Goal: Find specific page/section: Find specific page/section

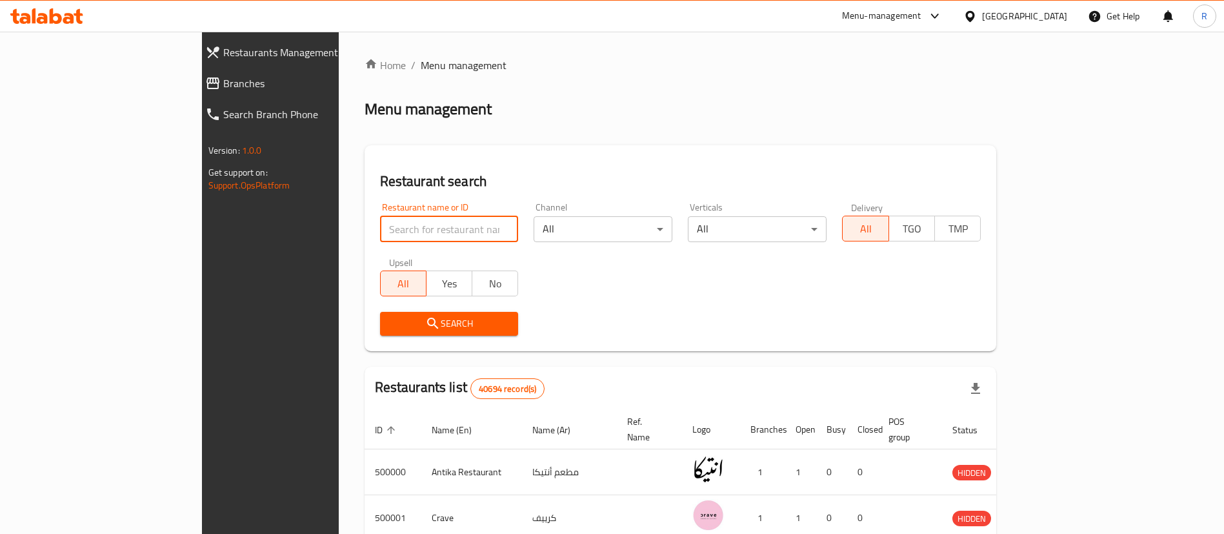
click at [420, 228] on input "search" at bounding box center [449, 229] width 139 height 26
paste input "700761"
type input "700761"
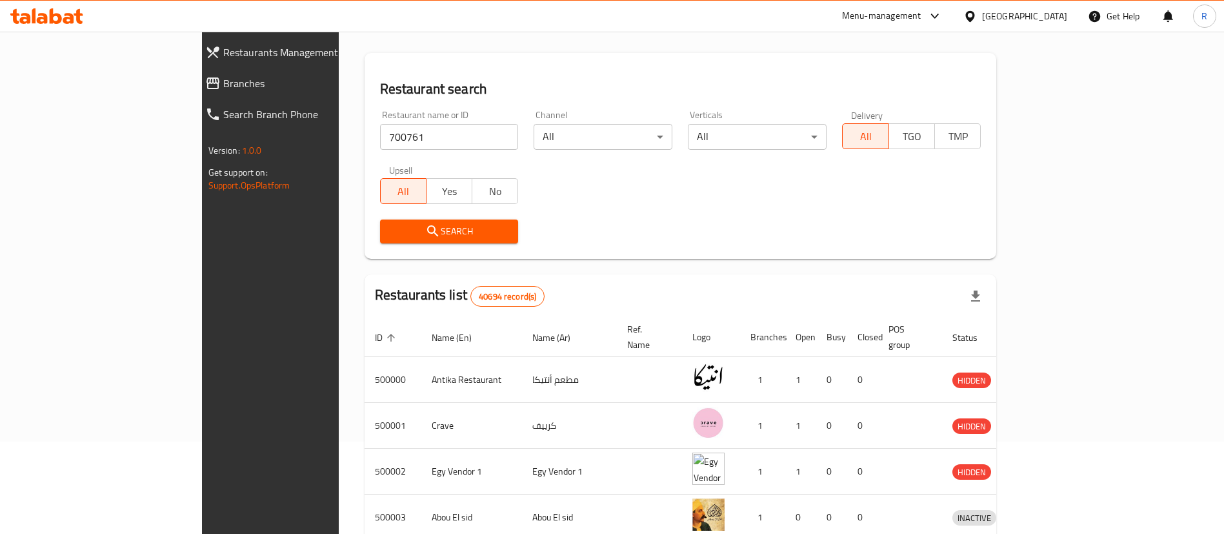
scroll to position [93, 0]
click at [390, 226] on span "Search" at bounding box center [449, 231] width 118 height 16
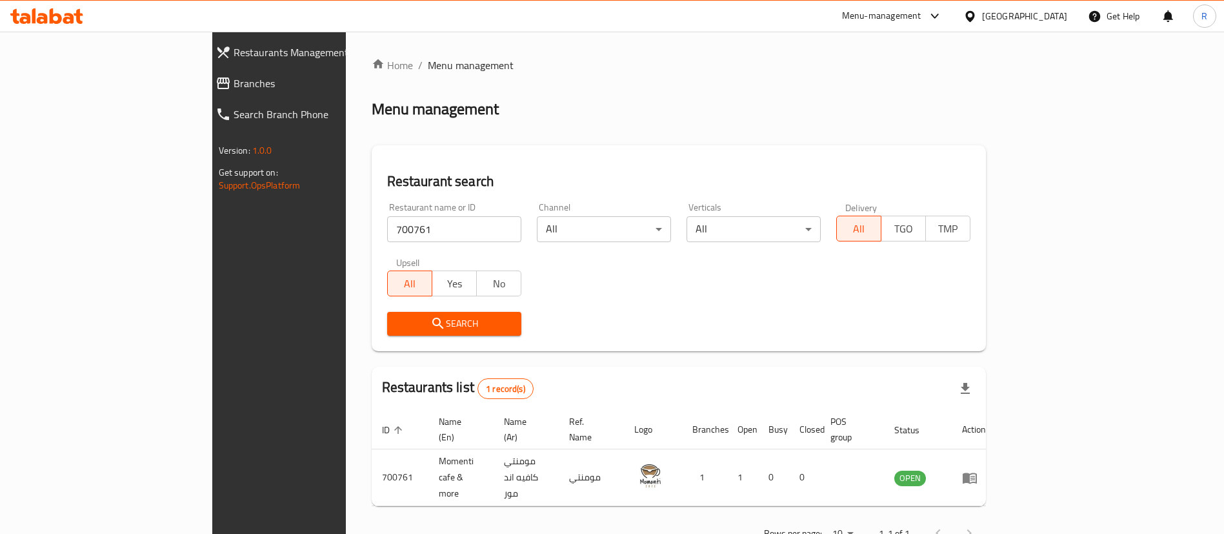
scroll to position [17, 0]
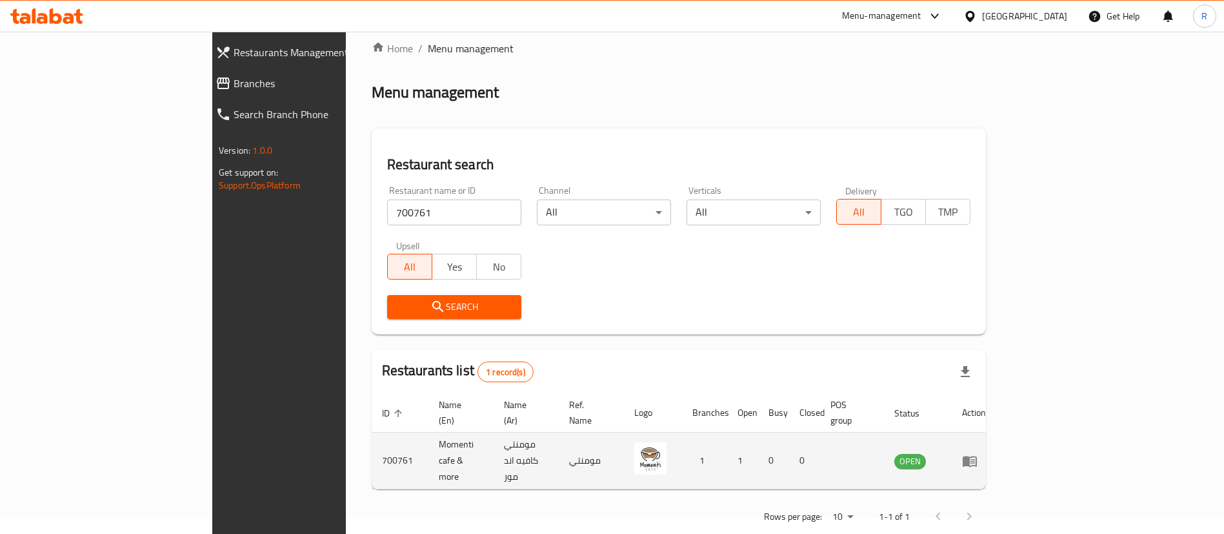
click at [977, 455] on icon "enhanced table" at bounding box center [970, 460] width 14 height 11
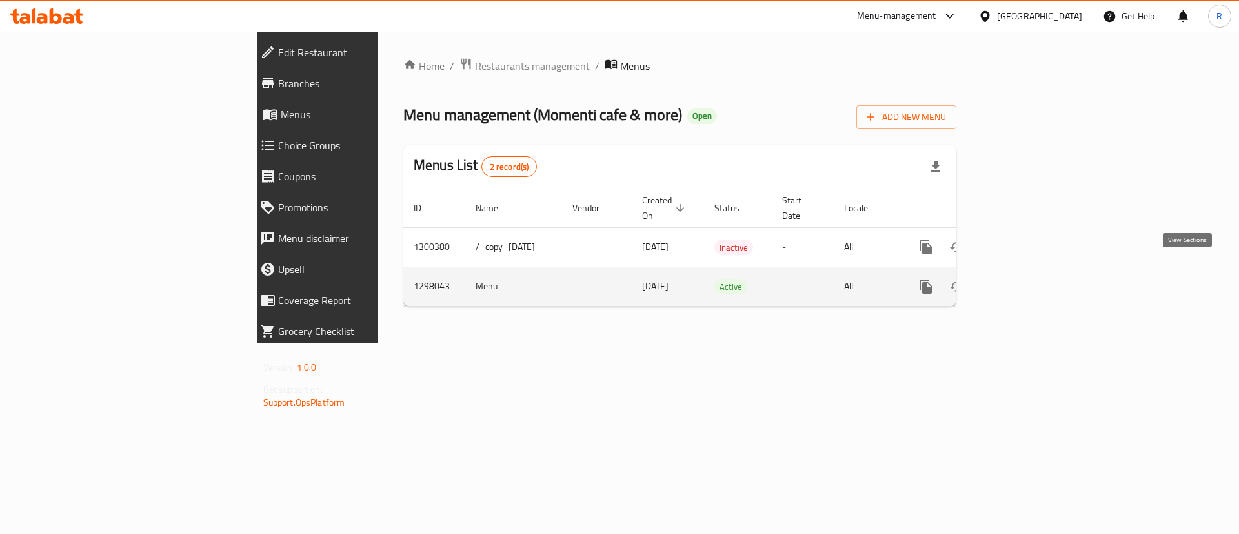
click at [1026, 279] on icon "enhanced table" at bounding box center [1018, 286] width 15 height 15
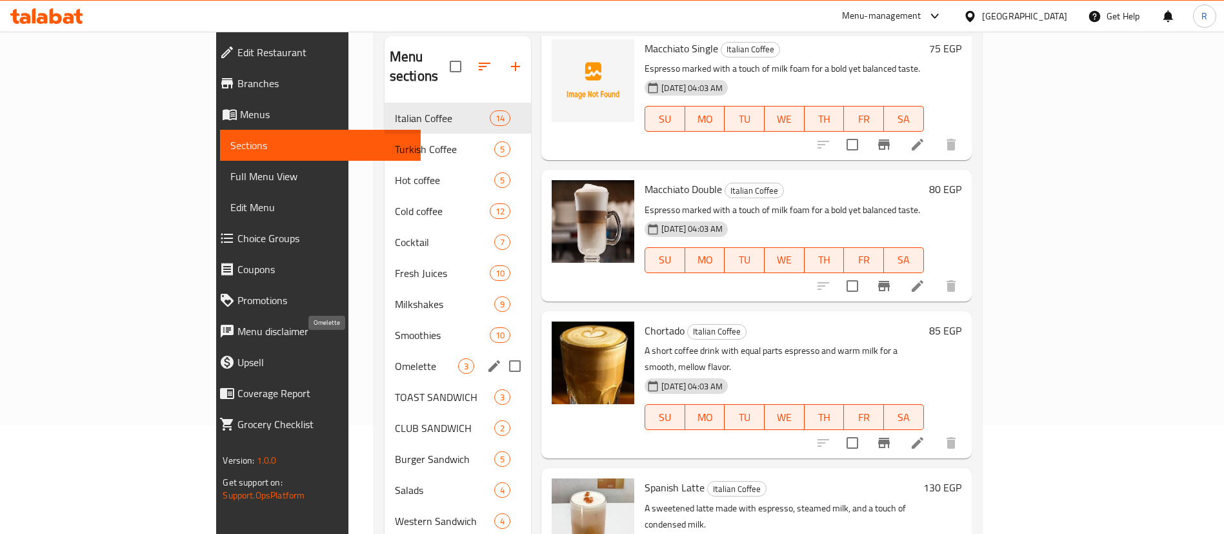
scroll to position [110, 0]
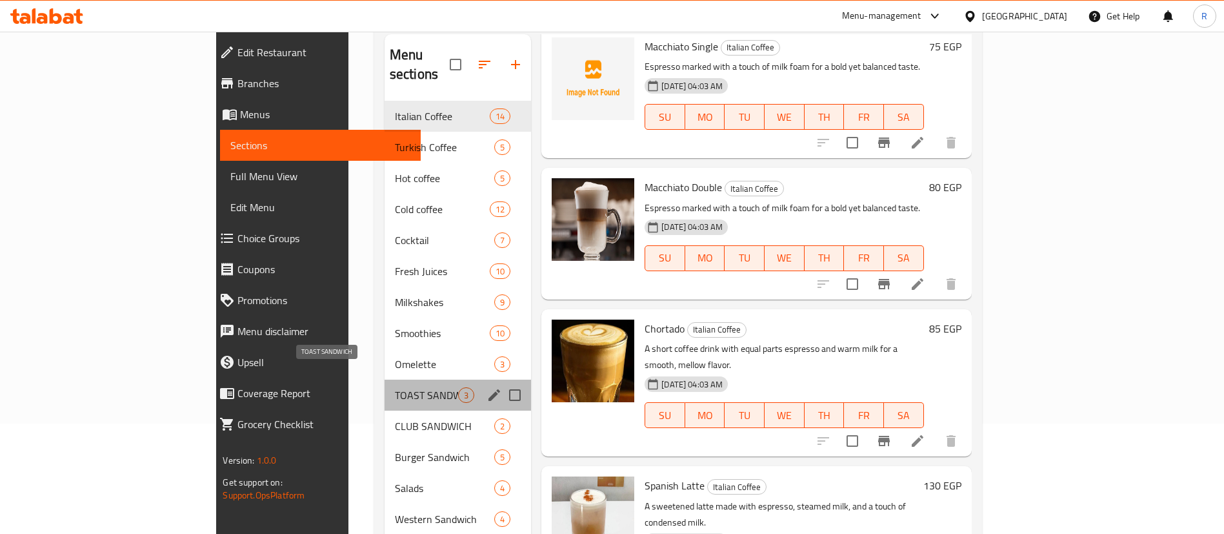
click at [395, 387] on span "TOAST SANDWICH" at bounding box center [426, 394] width 63 height 15
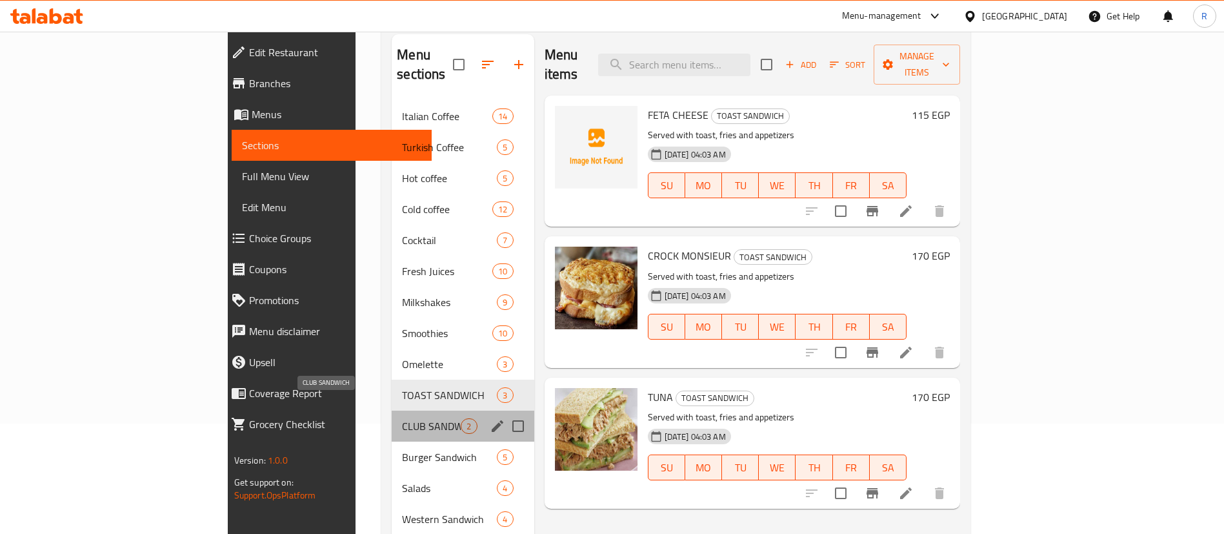
click at [402, 418] on span "CLUB SANDWICH" at bounding box center [431, 425] width 59 height 15
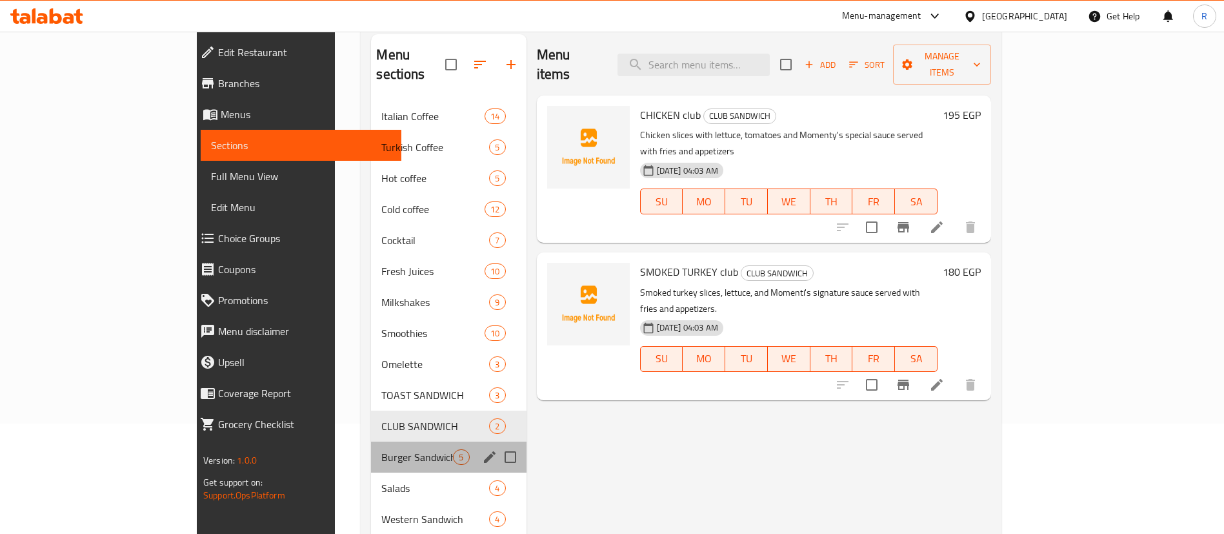
click at [371, 450] on div "Burger Sandwich 5" at bounding box center [448, 456] width 155 height 31
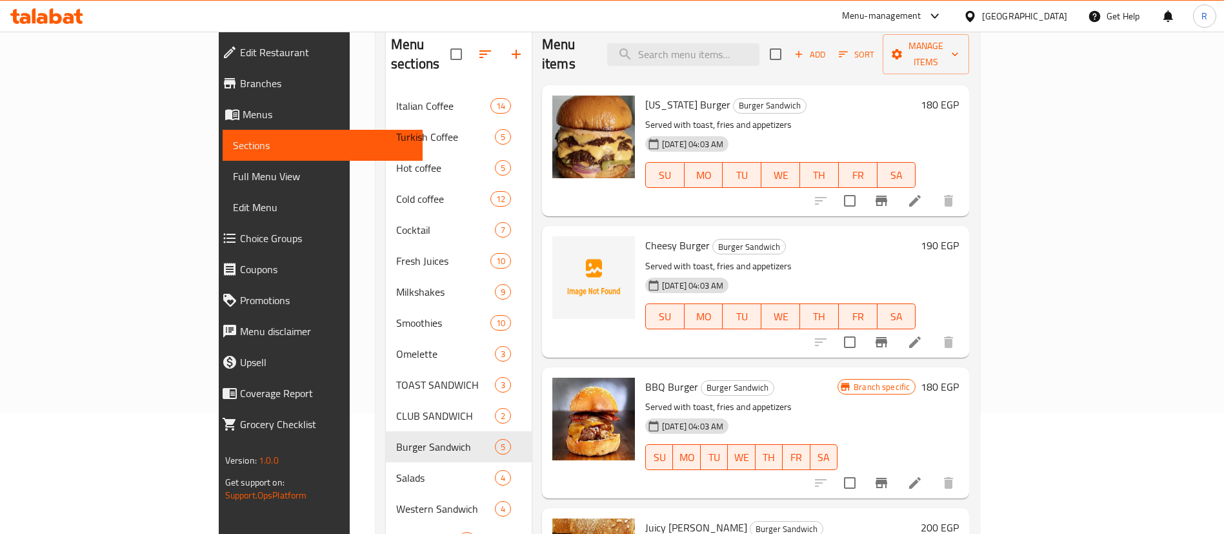
scroll to position [115, 0]
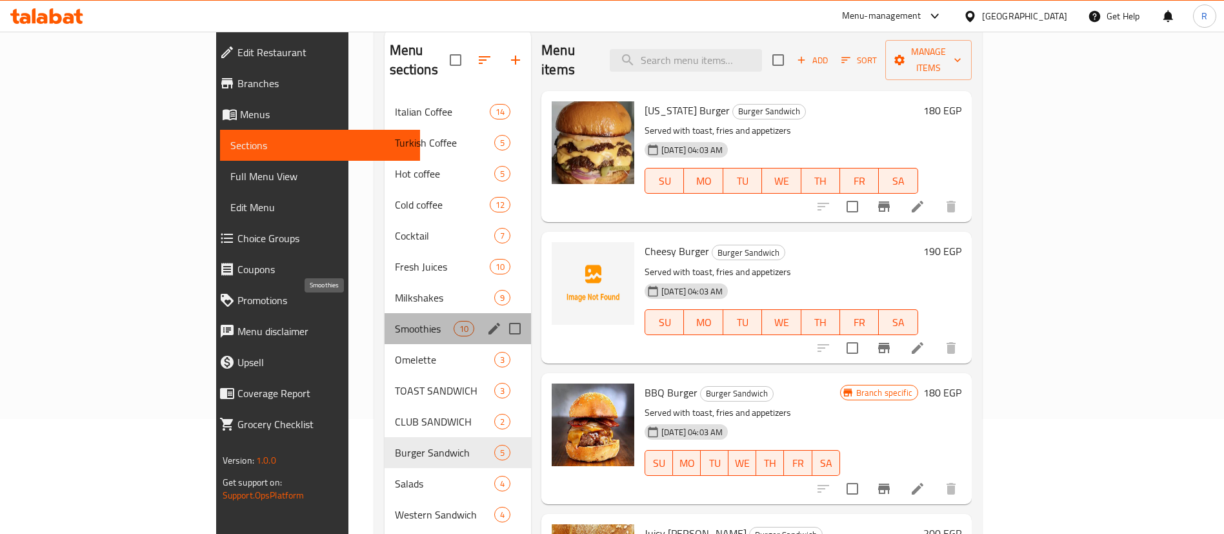
click at [395, 321] on span "Smoothies" at bounding box center [424, 328] width 59 height 15
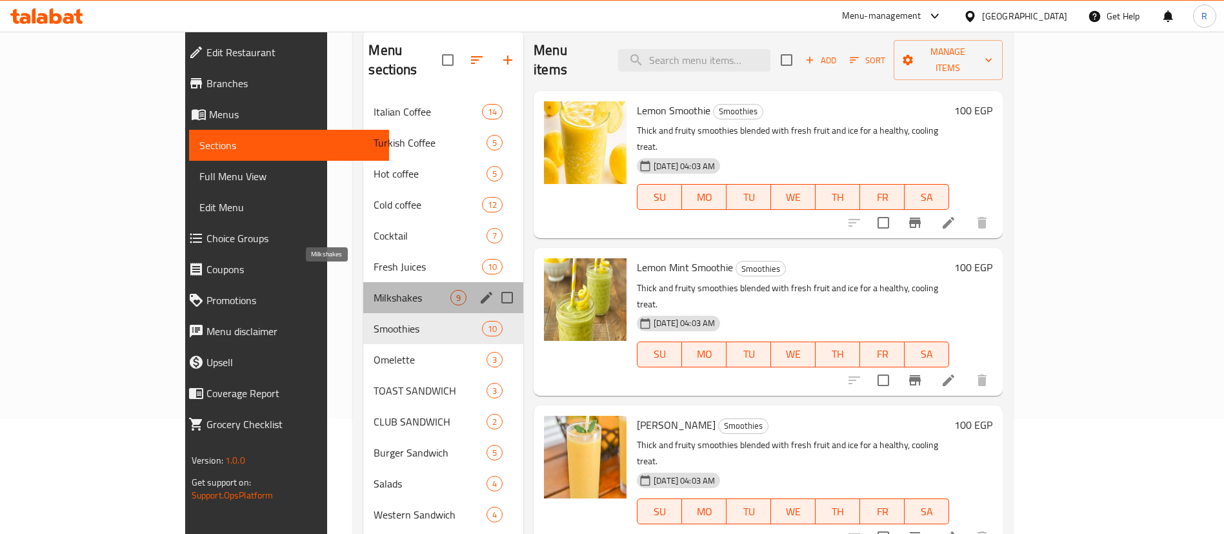
click at [374, 290] on span "Milkshakes" at bounding box center [412, 297] width 77 height 15
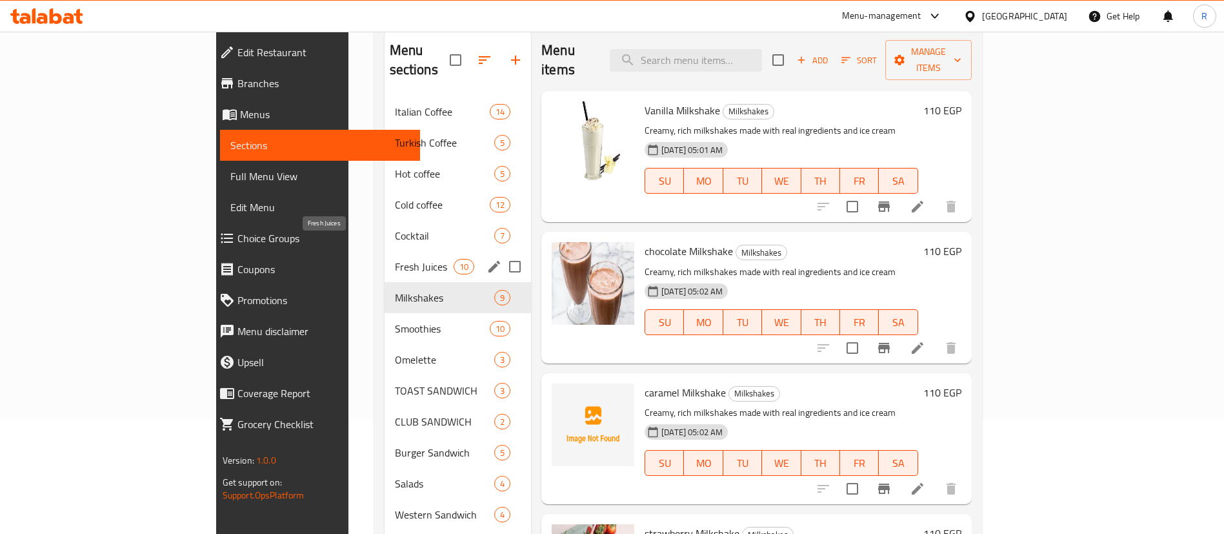
click at [395, 259] on span "Fresh Juices" at bounding box center [424, 266] width 59 height 15
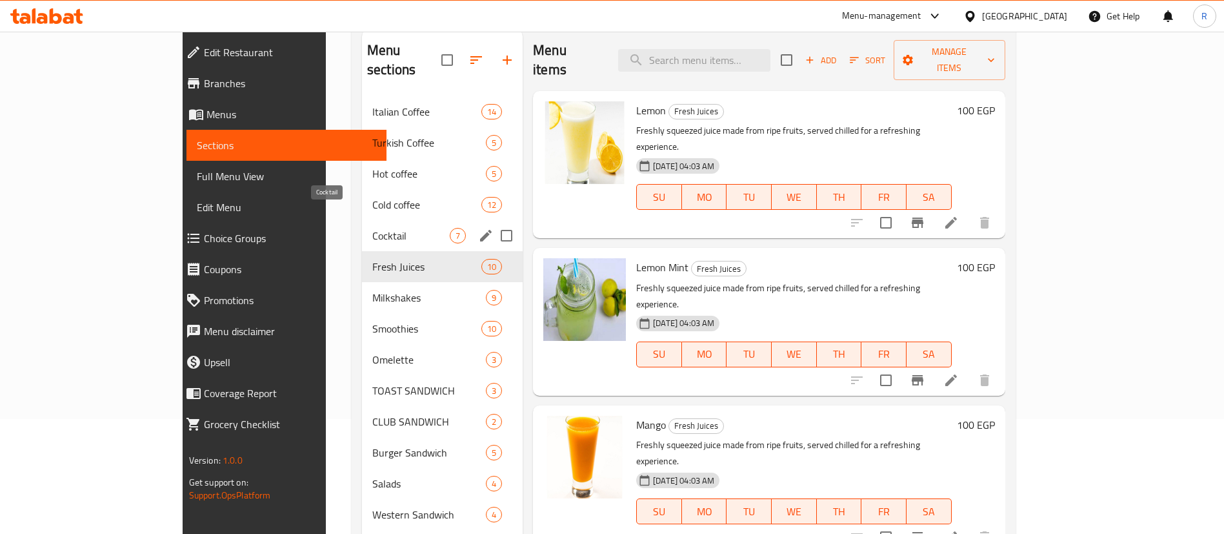
click at [372, 228] on span "Cocktail" at bounding box center [410, 235] width 77 height 15
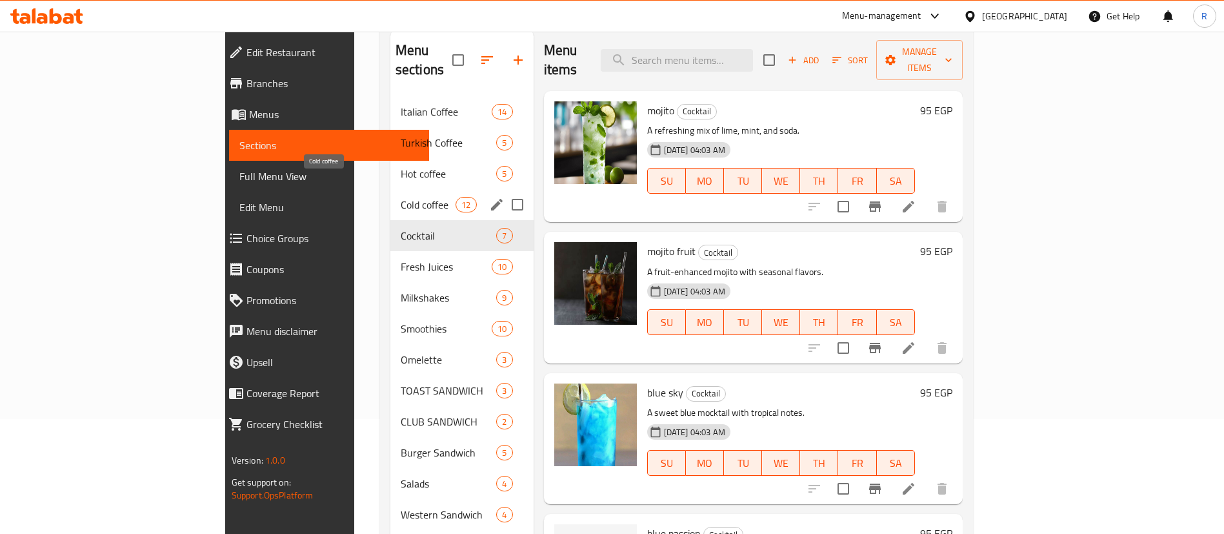
click at [401, 197] on span "Cold coffee" at bounding box center [428, 204] width 55 height 15
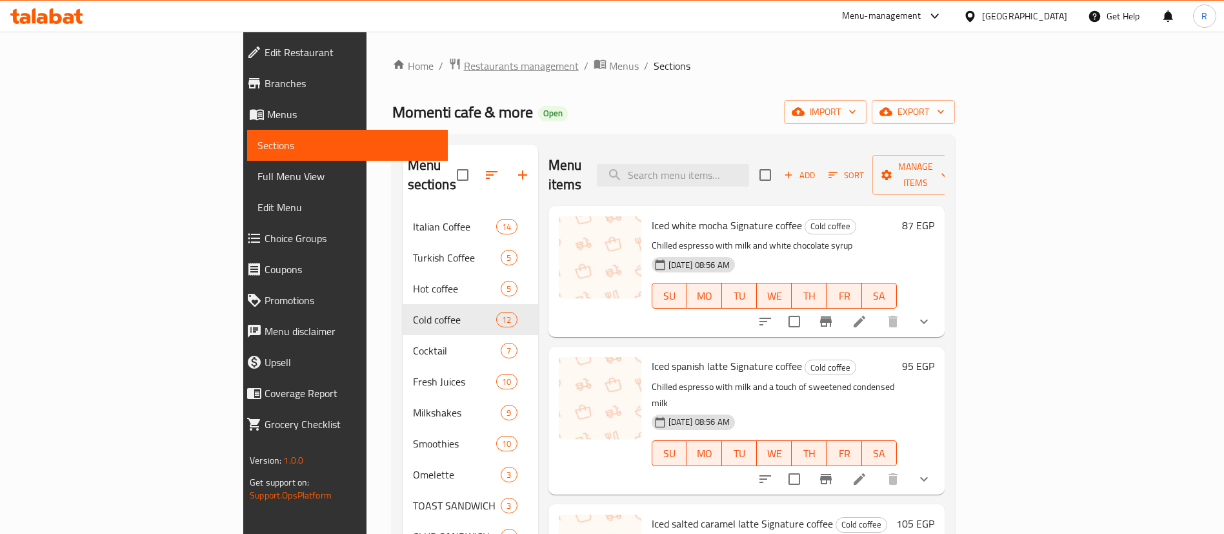
click at [464, 63] on span "Restaurants management" at bounding box center [521, 65] width 115 height 15
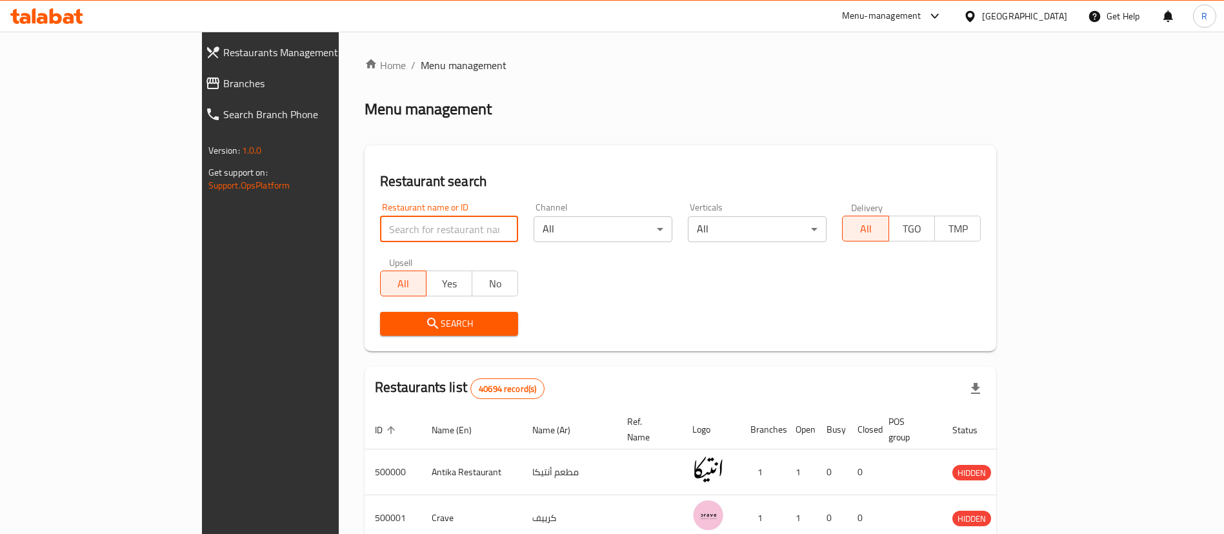
click at [392, 235] on input "search" at bounding box center [449, 229] width 139 height 26
paste input "700116"
type input "700116"
click at [410, 323] on span "Search" at bounding box center [449, 323] width 118 height 16
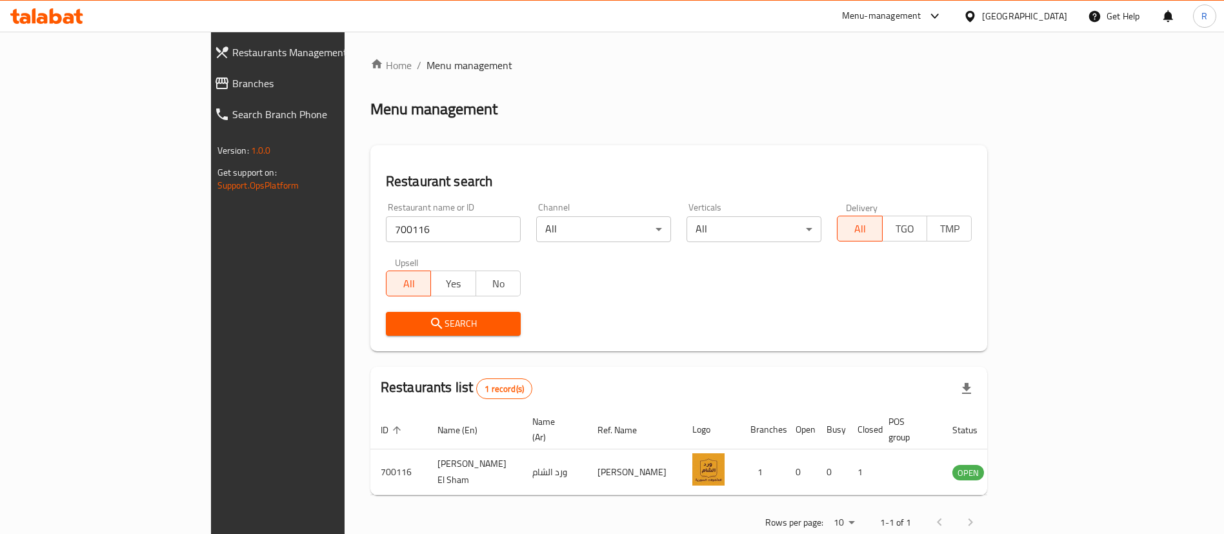
scroll to position [17, 0]
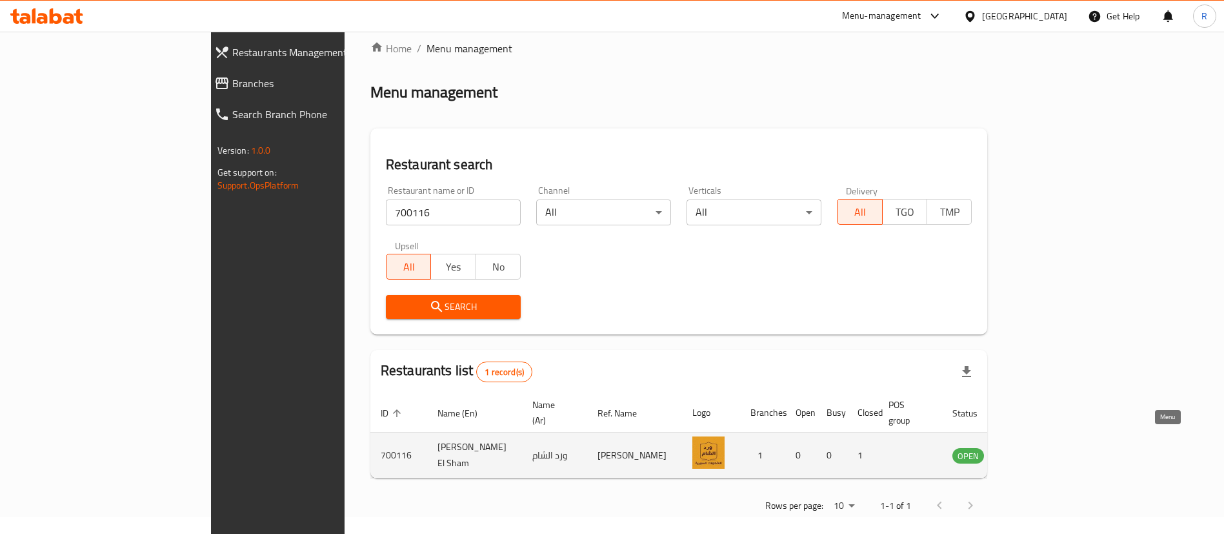
click at [1035, 450] on icon "enhanced table" at bounding box center [1028, 455] width 14 height 11
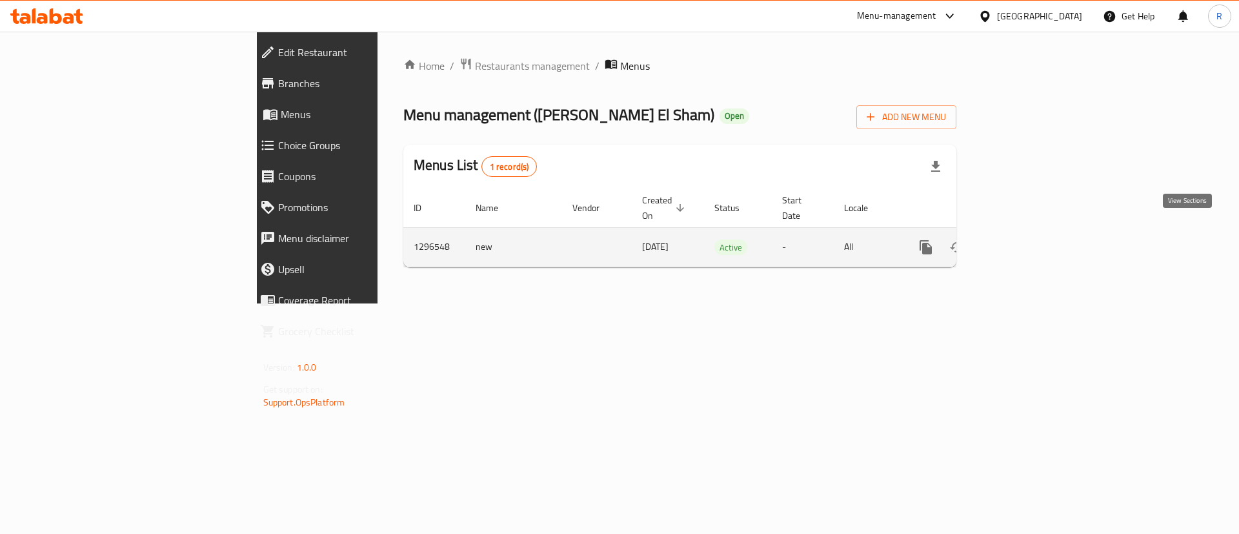
click at [1025, 241] on icon "enhanced table" at bounding box center [1019, 247] width 12 height 12
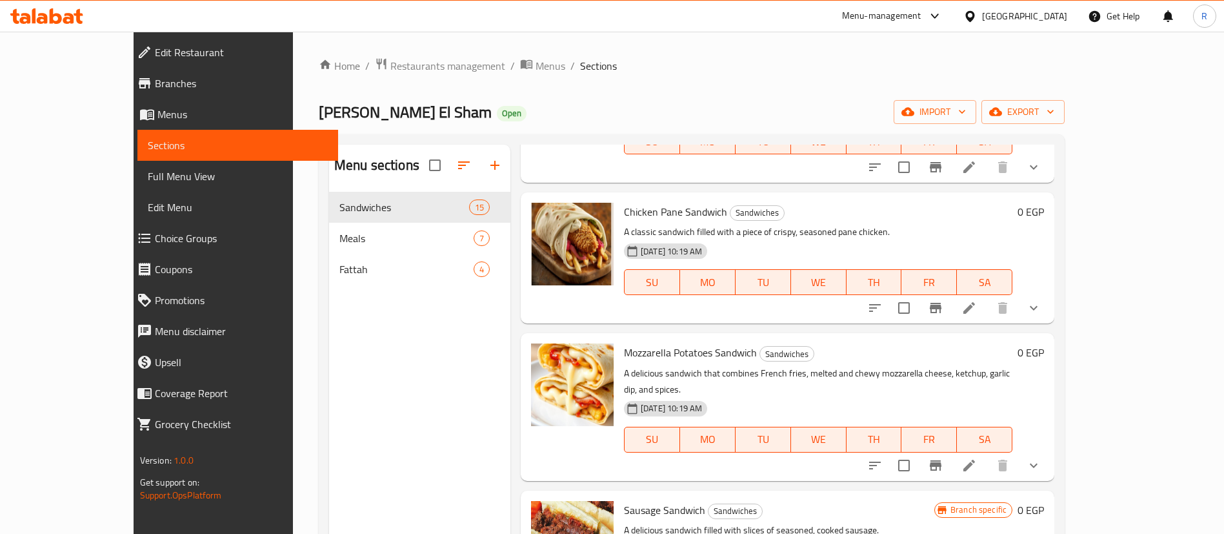
scroll to position [281, 0]
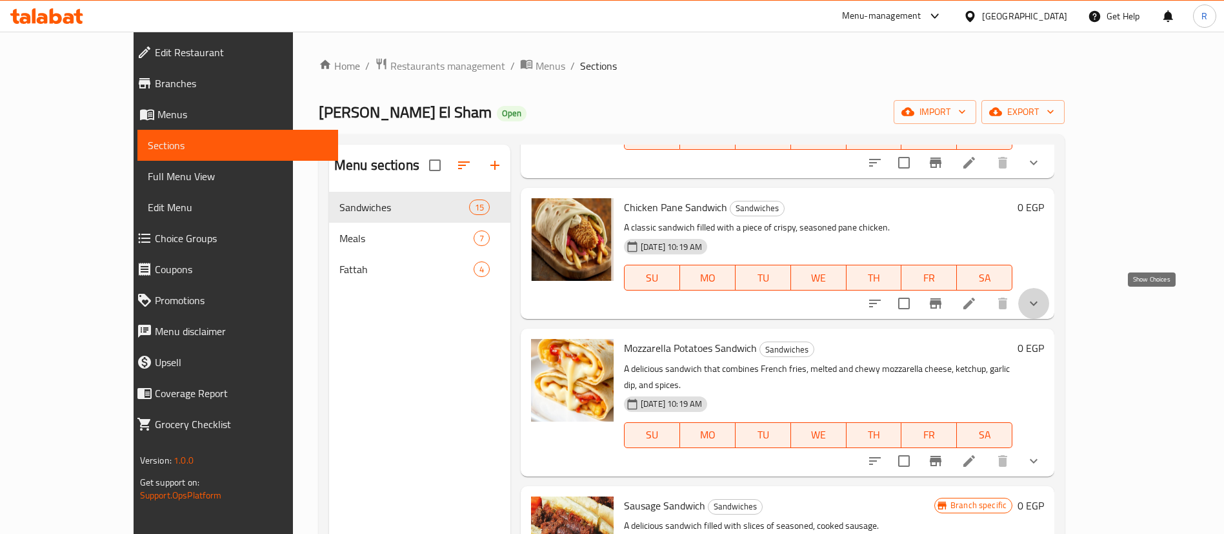
click at [1041, 308] on icon "show more" at bounding box center [1033, 302] width 15 height 15
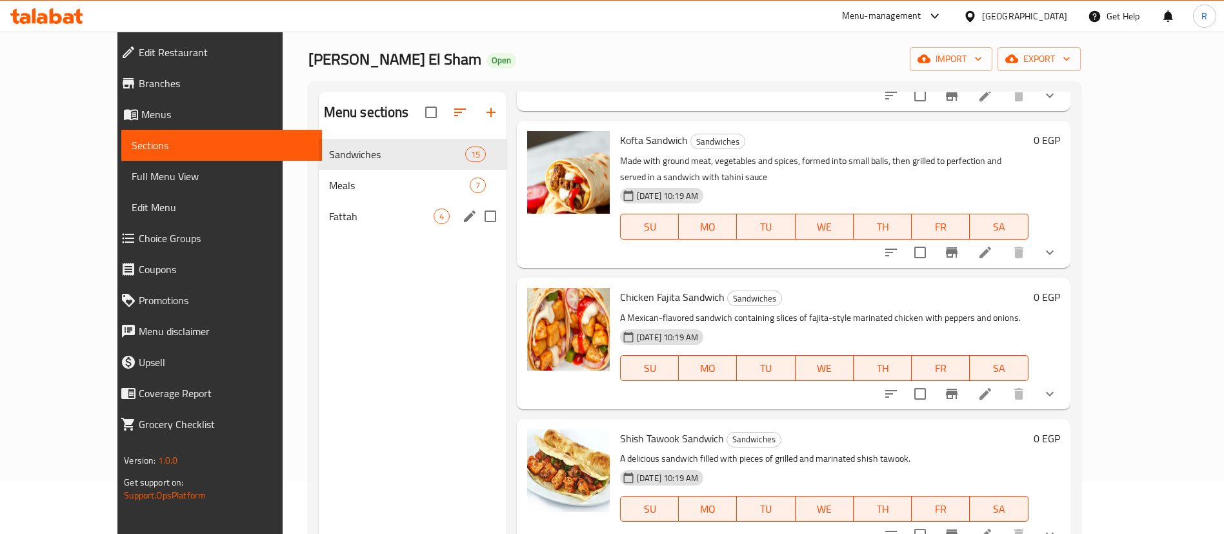
scroll to position [49, 0]
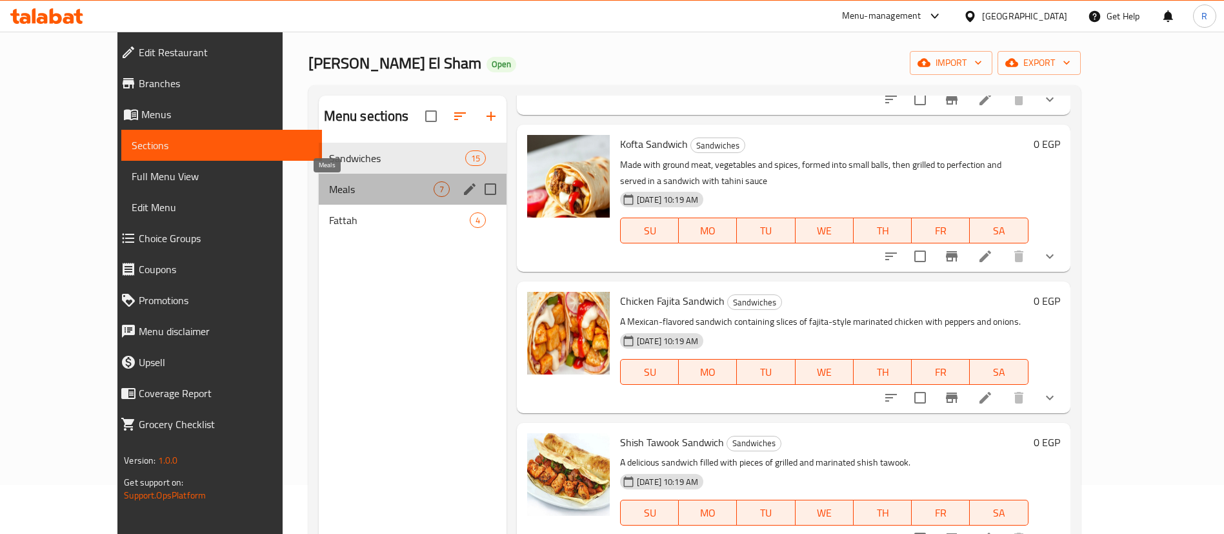
click at [329, 196] on span "Meals" at bounding box center [381, 188] width 105 height 15
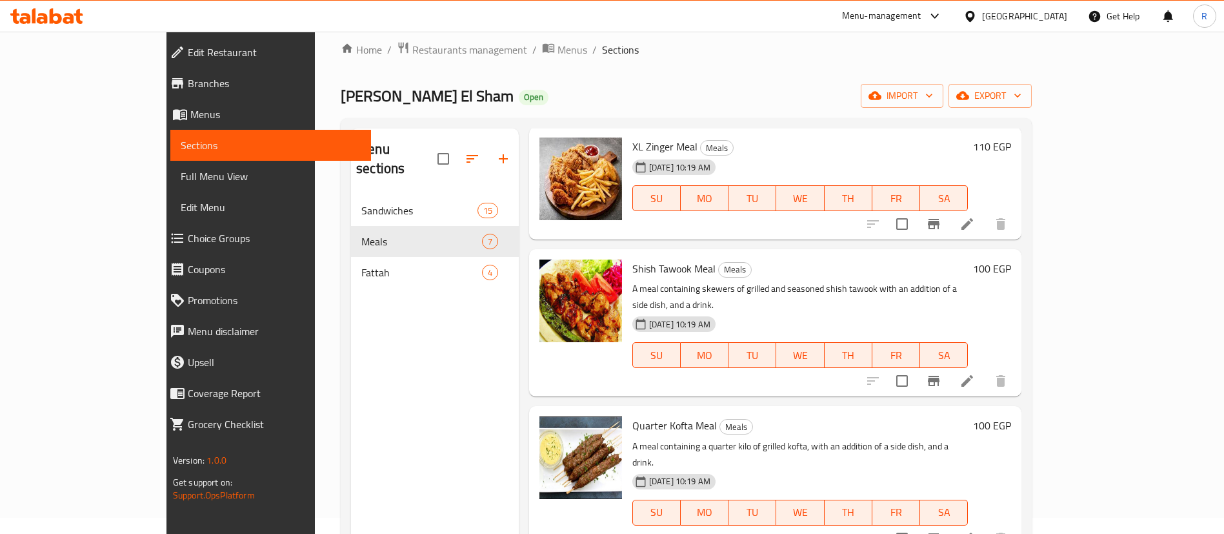
scroll to position [14, 0]
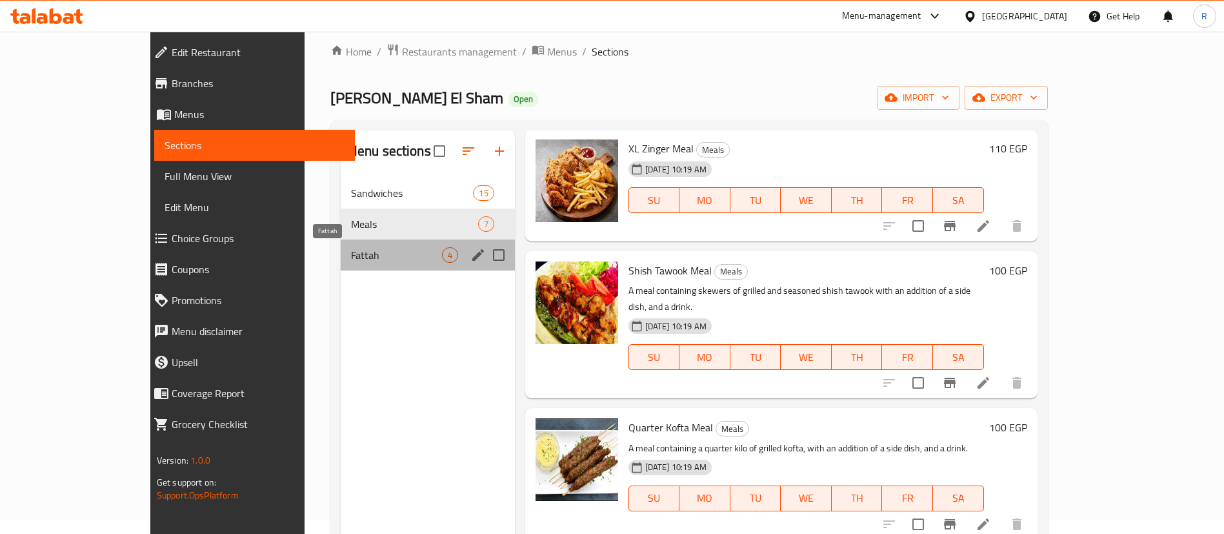
click at [351, 257] on span "Fattah" at bounding box center [396, 254] width 91 height 15
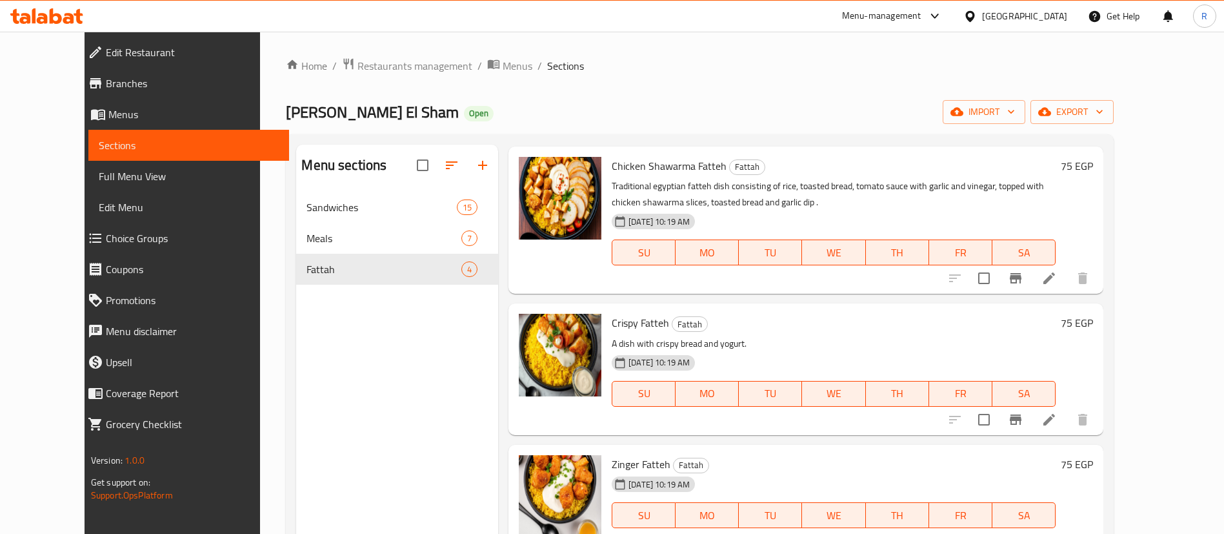
scroll to position [1, 0]
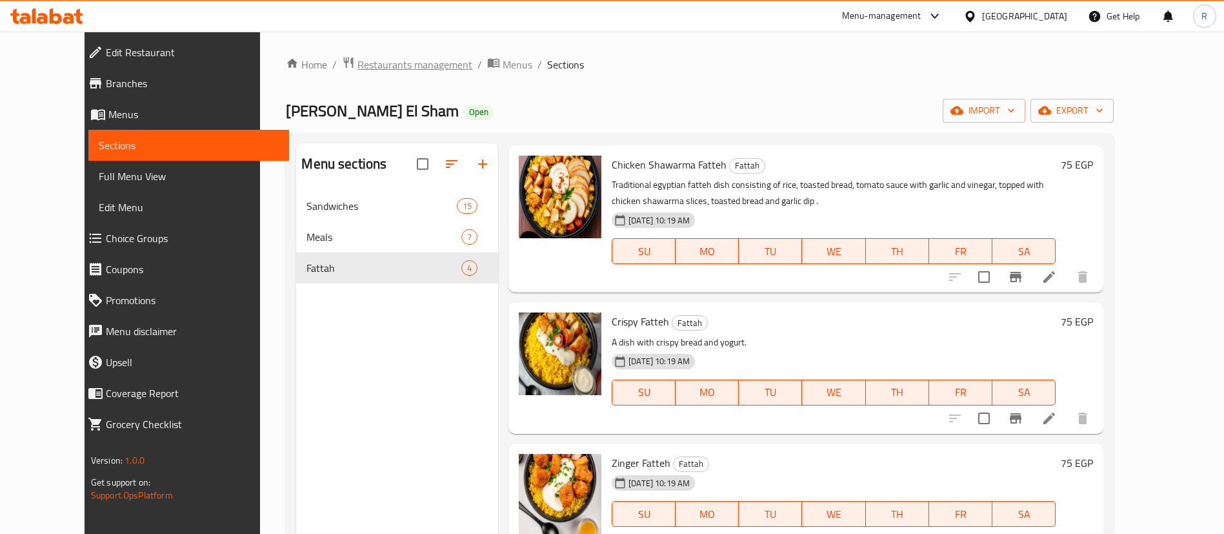
click at [358, 64] on span "Restaurants management" at bounding box center [414, 64] width 115 height 15
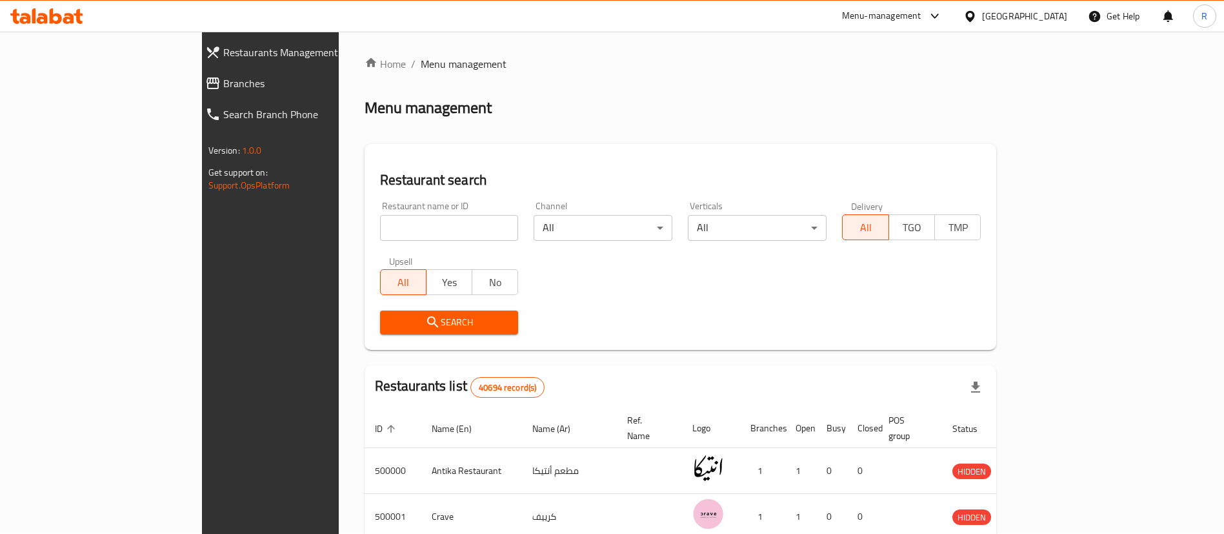
click at [421, 229] on input "search" at bounding box center [449, 228] width 139 height 26
paste input "699858"
type input "699858"
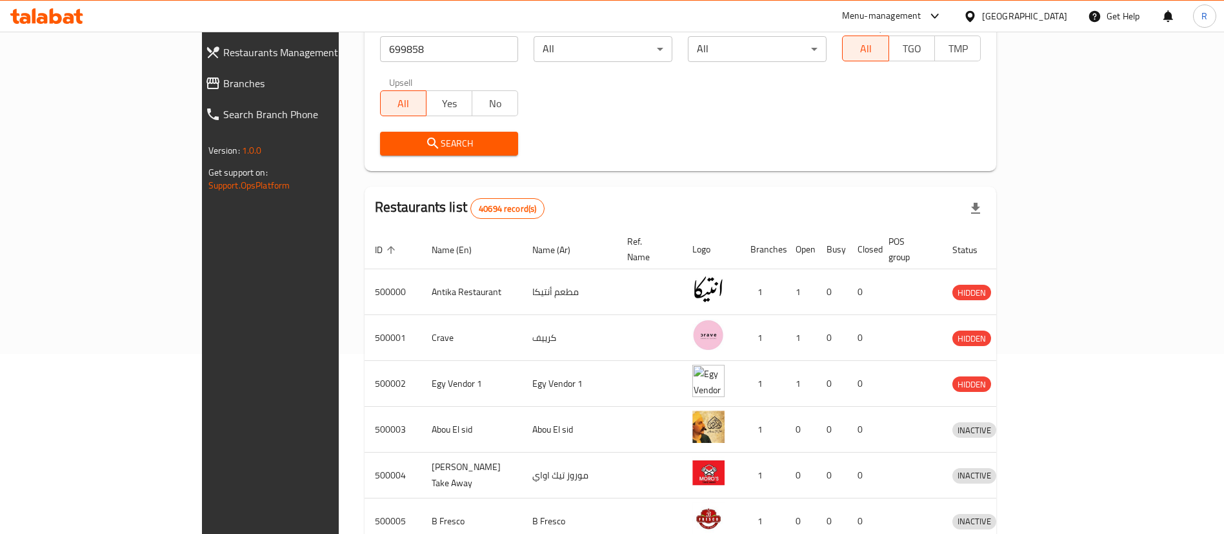
scroll to position [181, 0]
click at [405, 139] on span "Search" at bounding box center [449, 142] width 118 height 16
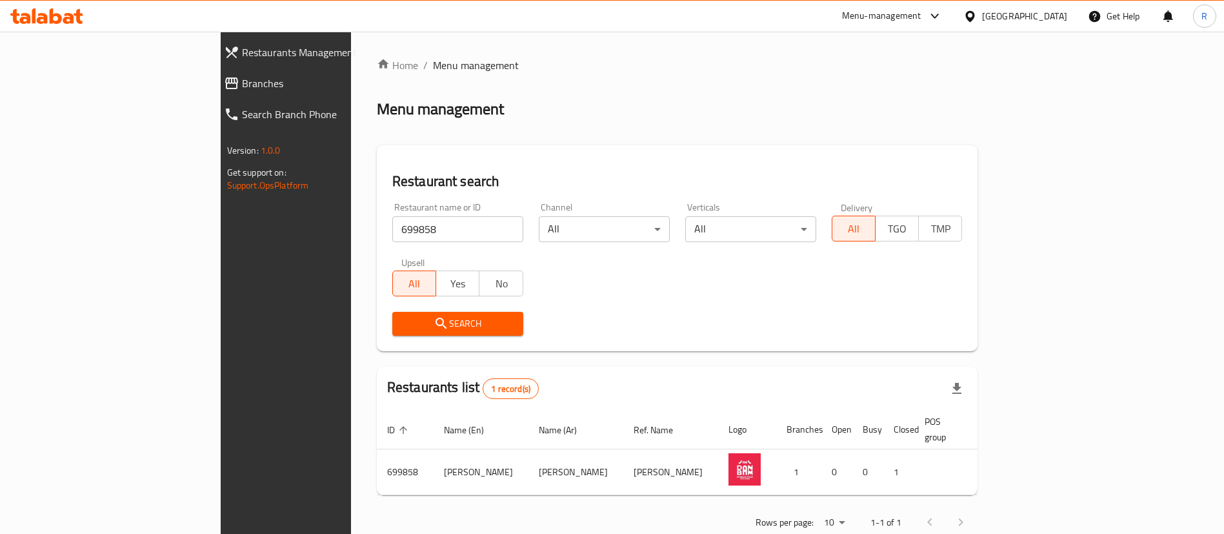
scroll to position [17, 0]
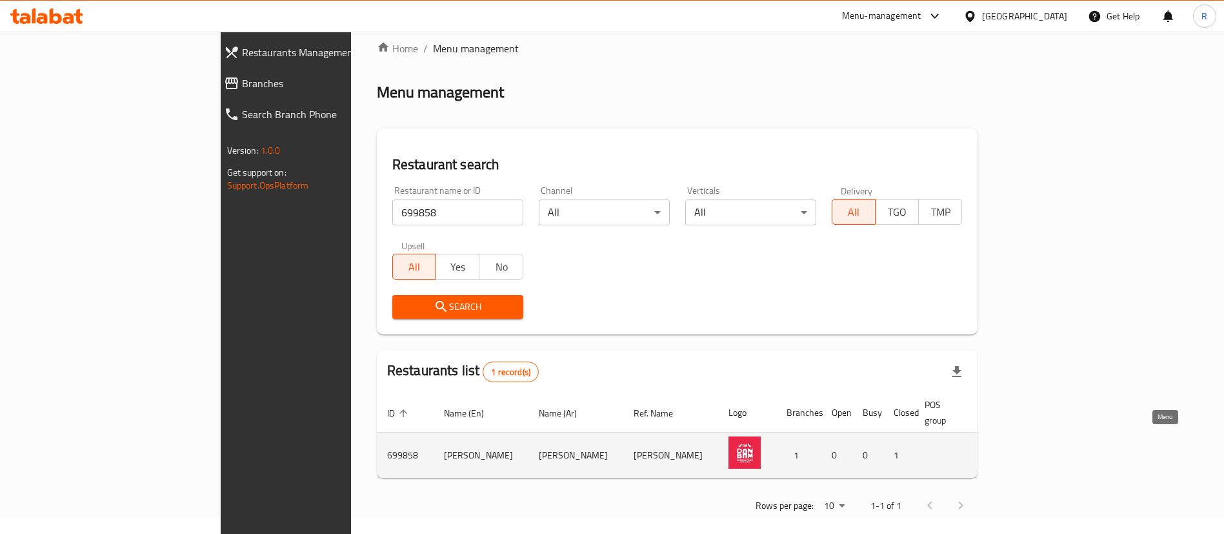
click at [1072, 447] on icon "enhanced table" at bounding box center [1063, 454] width 15 height 15
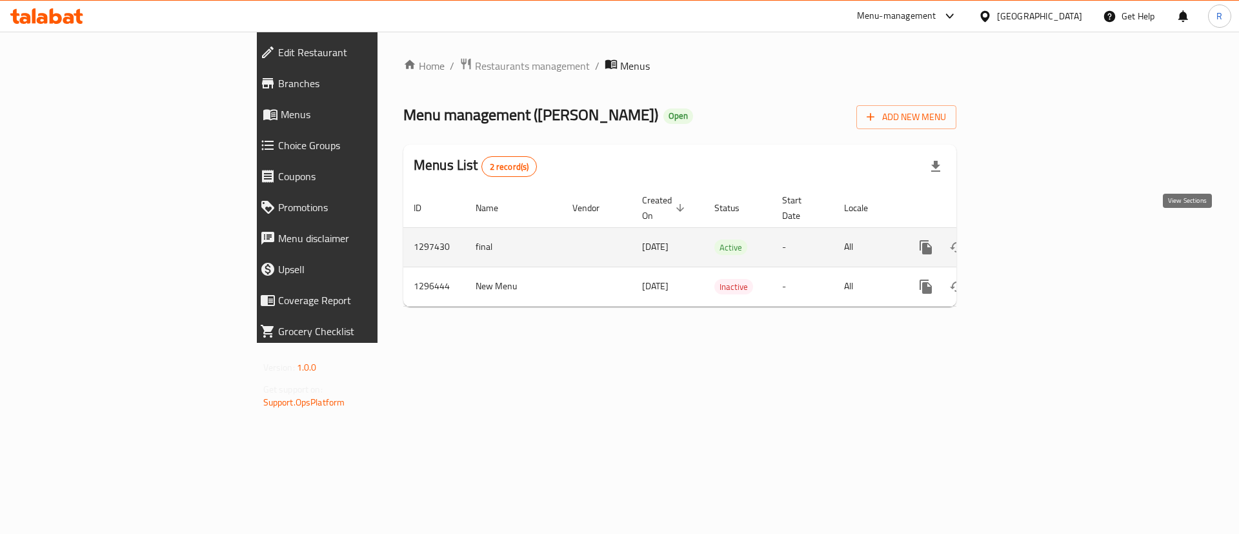
click at [1026, 239] on icon "enhanced table" at bounding box center [1018, 246] width 15 height 15
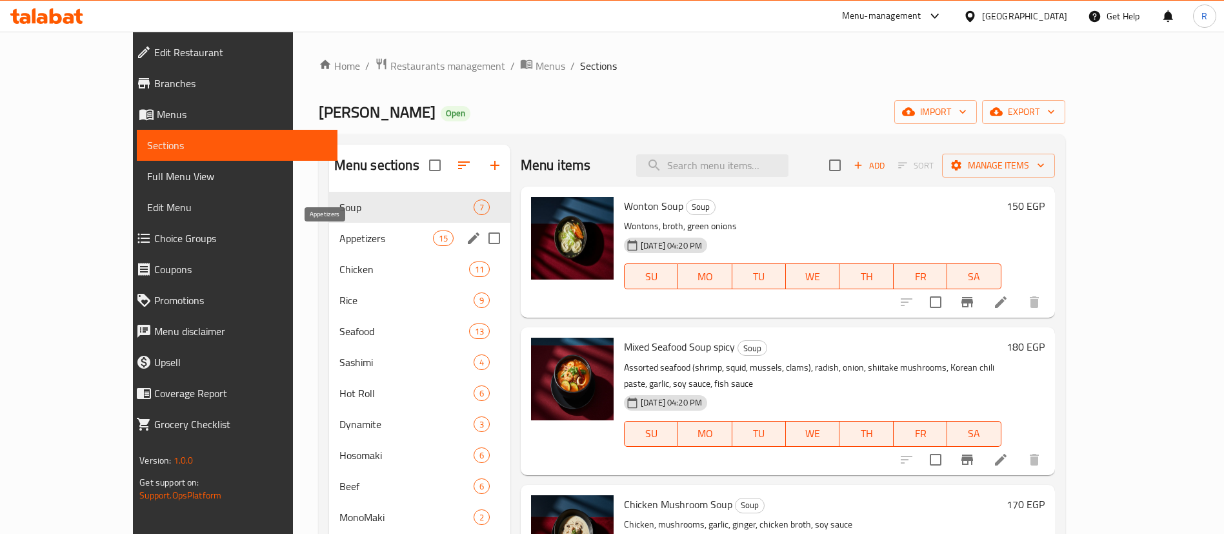
click at [339, 237] on span "Appetizers" at bounding box center [386, 237] width 94 height 15
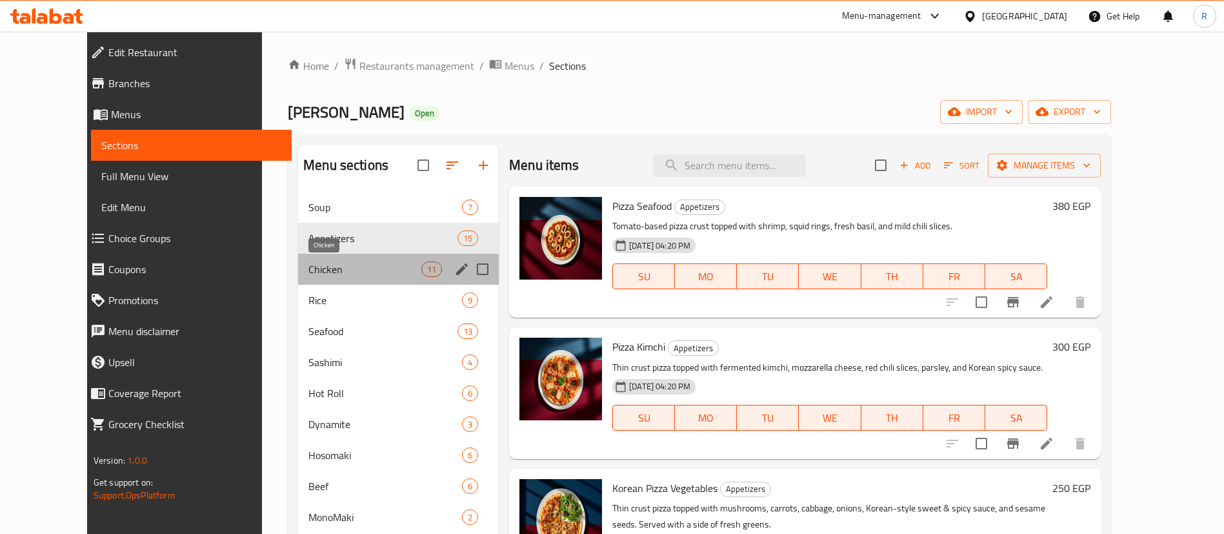
click at [323, 264] on span "Chicken" at bounding box center [364, 268] width 113 height 15
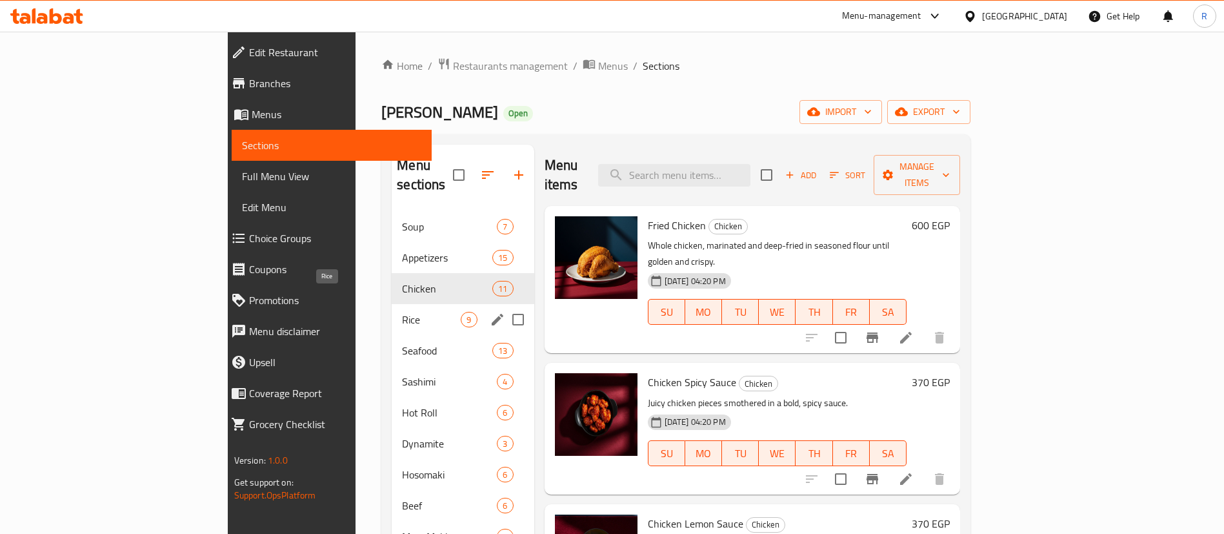
click at [402, 312] on span "Rice" at bounding box center [431, 319] width 59 height 15
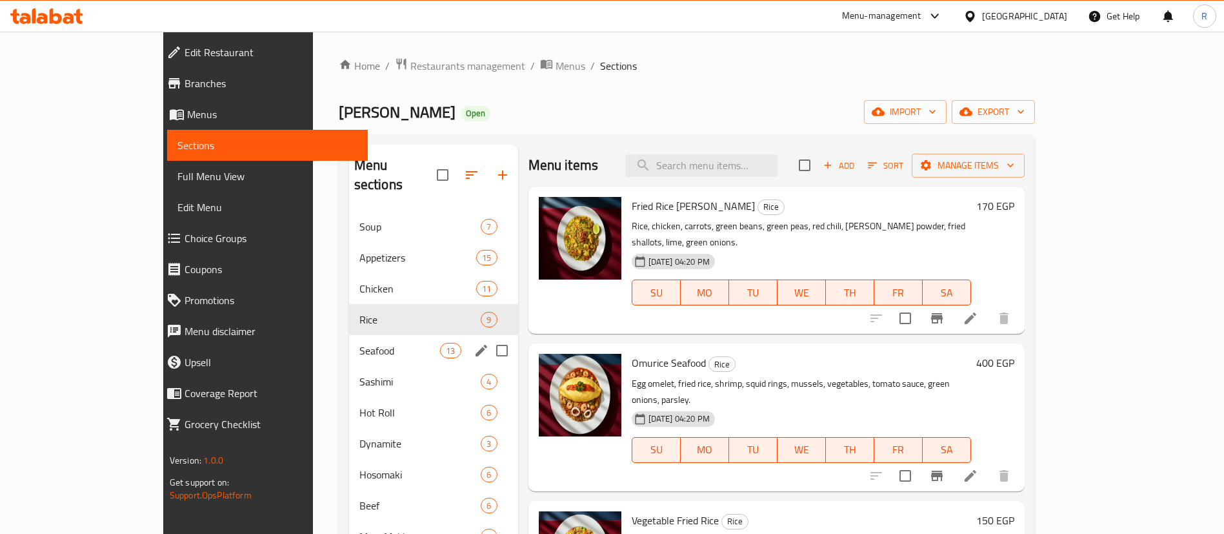
click at [349, 335] on div "Seafood 13" at bounding box center [433, 350] width 169 height 31
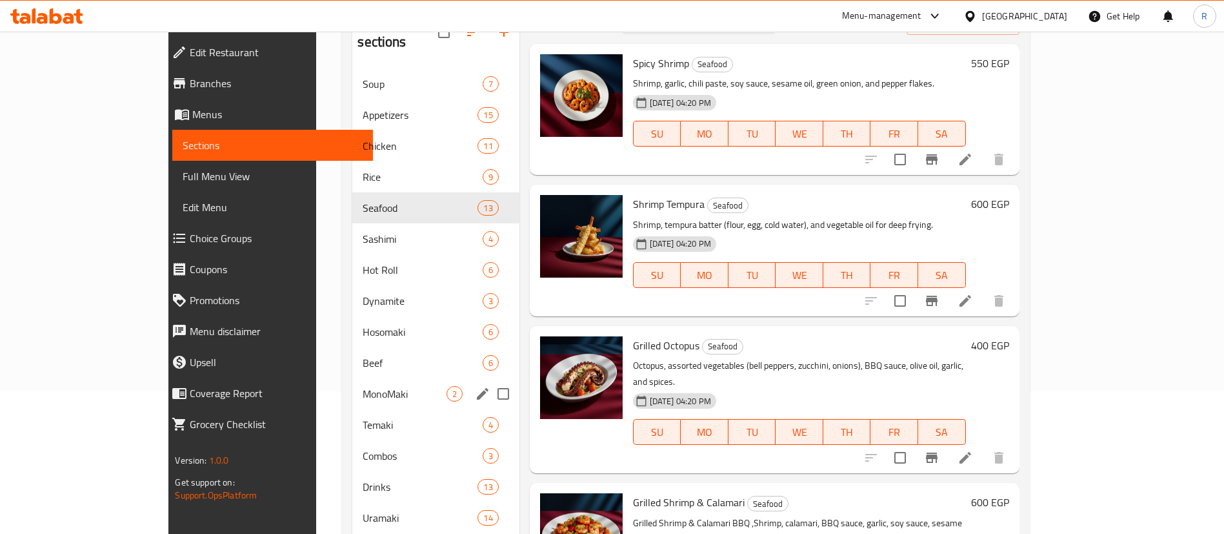
scroll to position [141, 0]
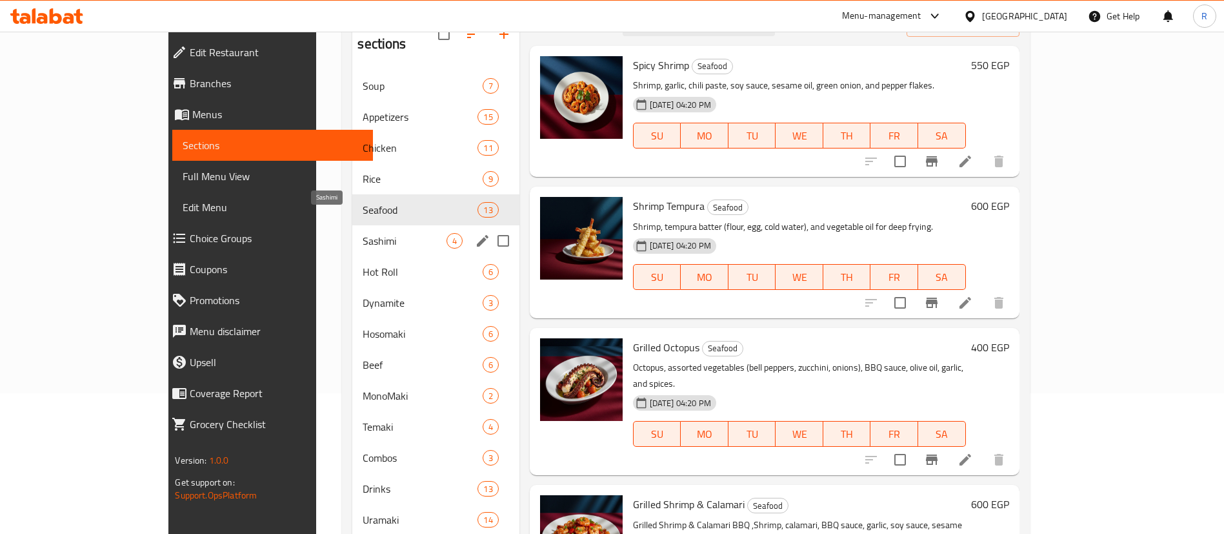
click at [363, 233] on span "Sashimi" at bounding box center [404, 240] width 83 height 15
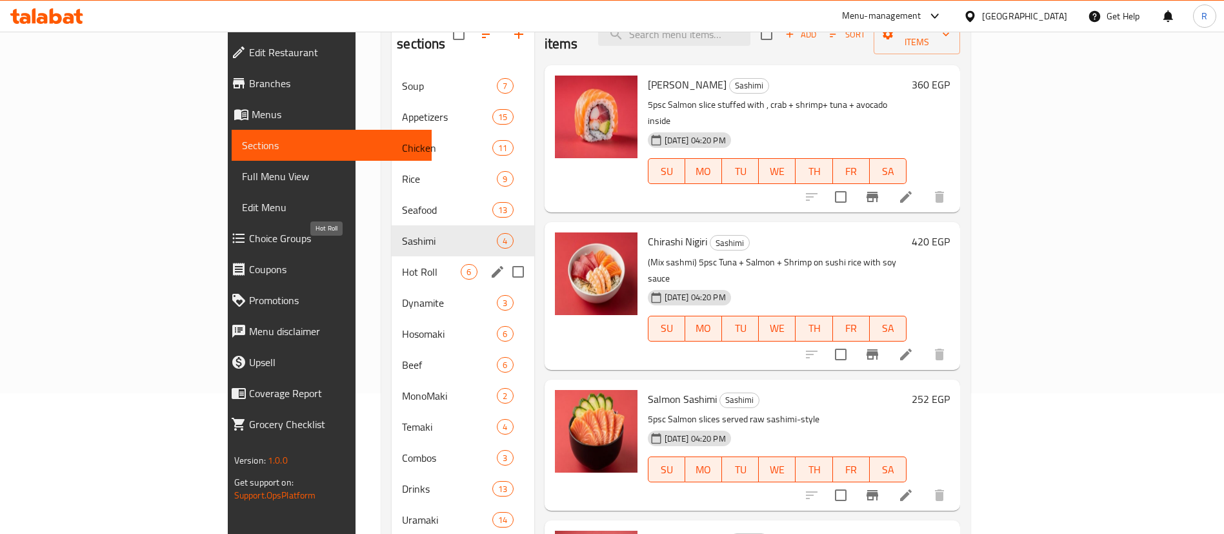
click at [402, 264] on span "Hot Roll" at bounding box center [431, 271] width 59 height 15
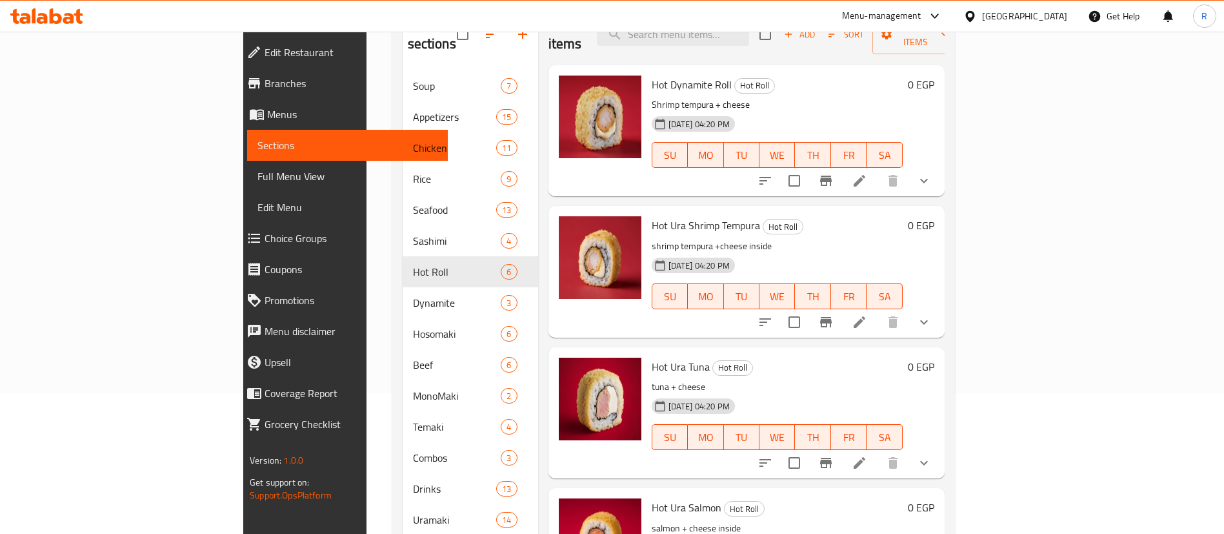
click at [932, 173] on icon "show more" at bounding box center [923, 180] width 15 height 15
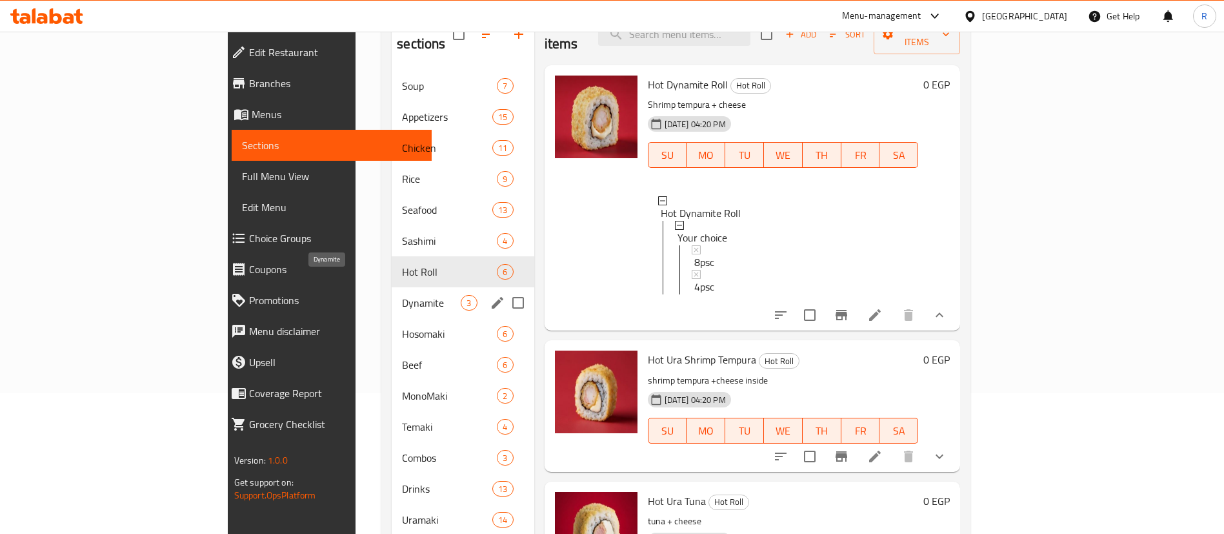
click at [402, 295] on span "Dynamite" at bounding box center [431, 302] width 59 height 15
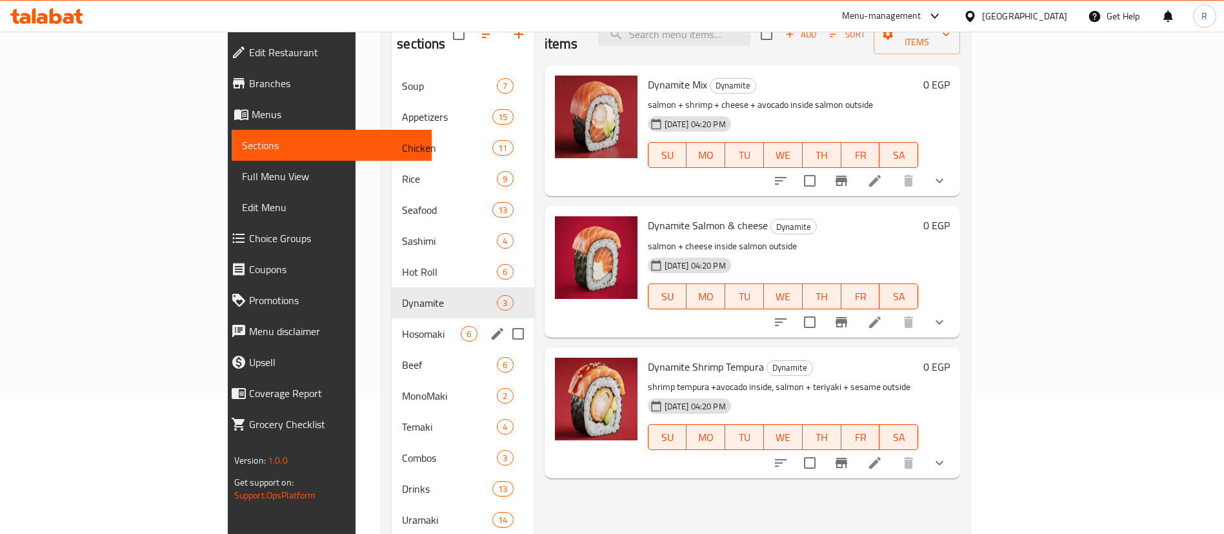
click at [392, 318] on div "Hosomaki 6" at bounding box center [463, 333] width 142 height 31
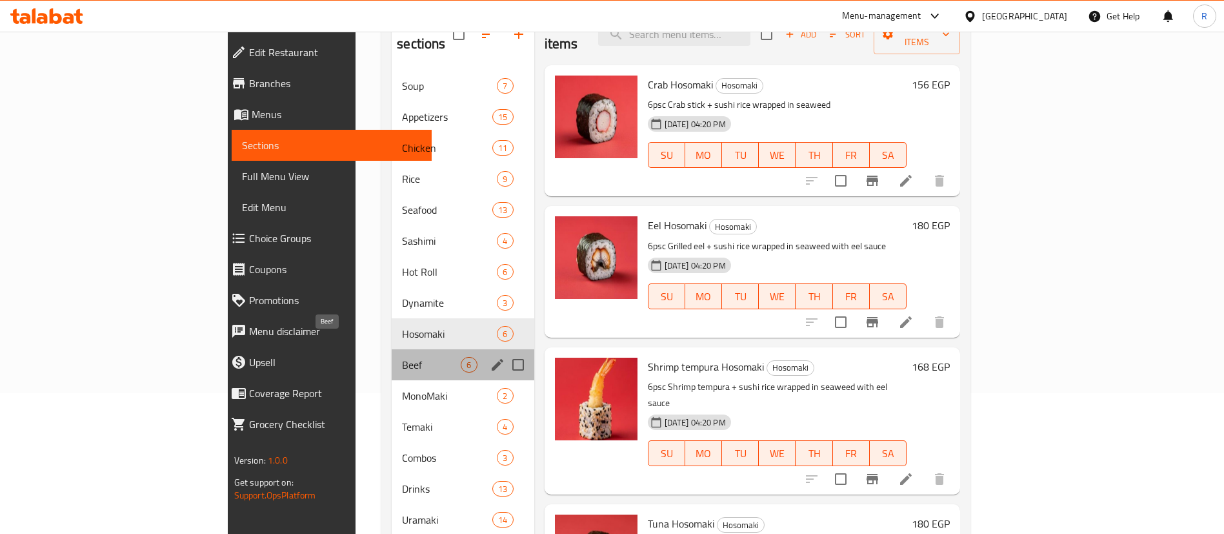
click at [402, 357] on span "Beef" at bounding box center [431, 364] width 59 height 15
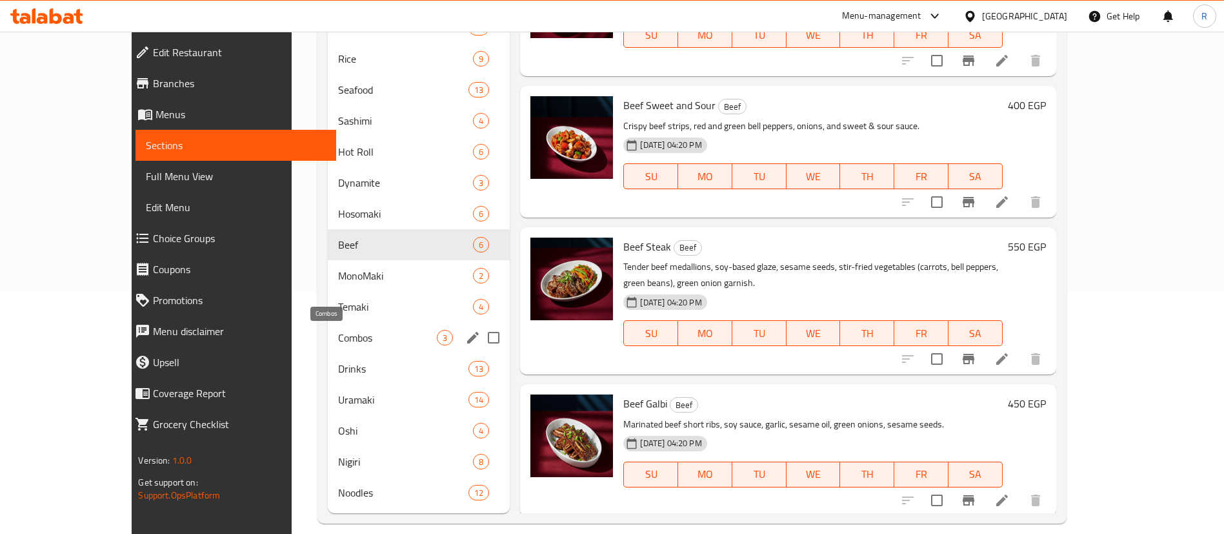
scroll to position [251, 0]
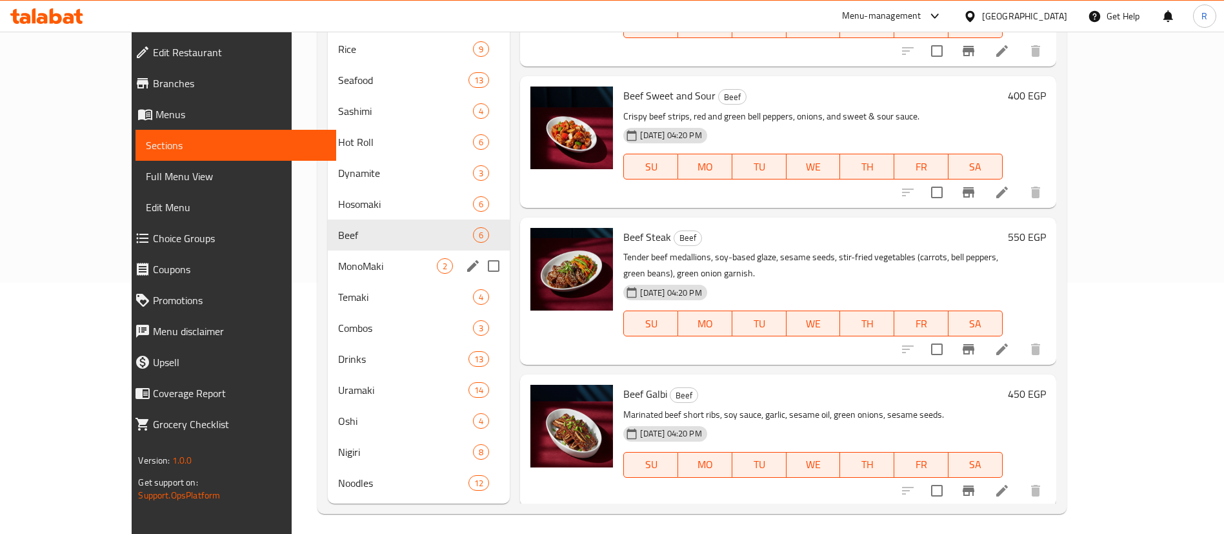
click at [328, 277] on div "MonoMaki 2" at bounding box center [419, 265] width 182 height 31
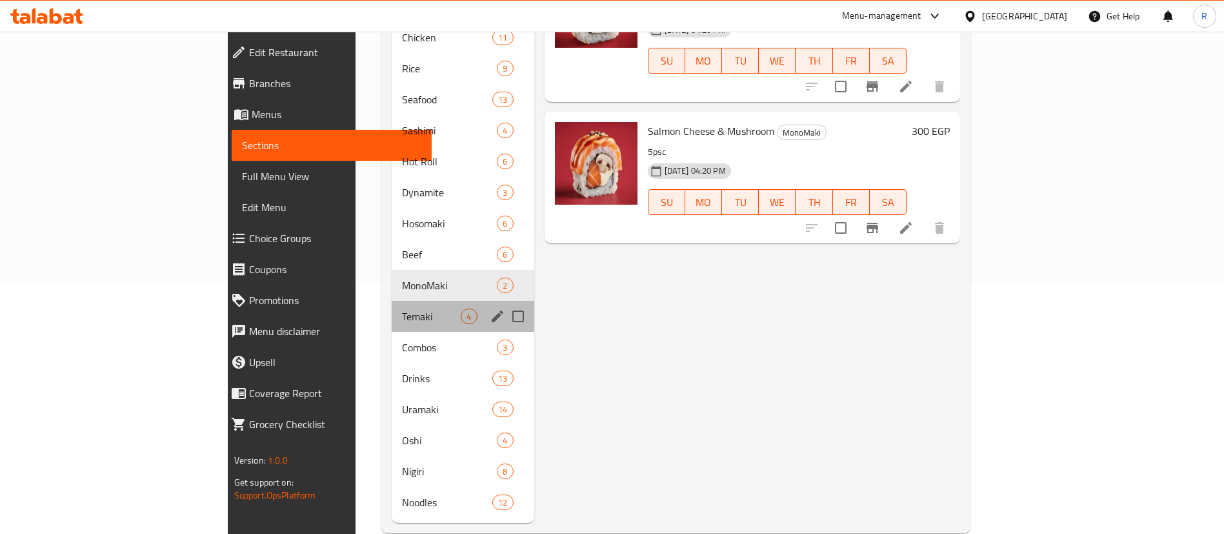
click at [392, 307] on div "Temaki 4" at bounding box center [463, 316] width 142 height 31
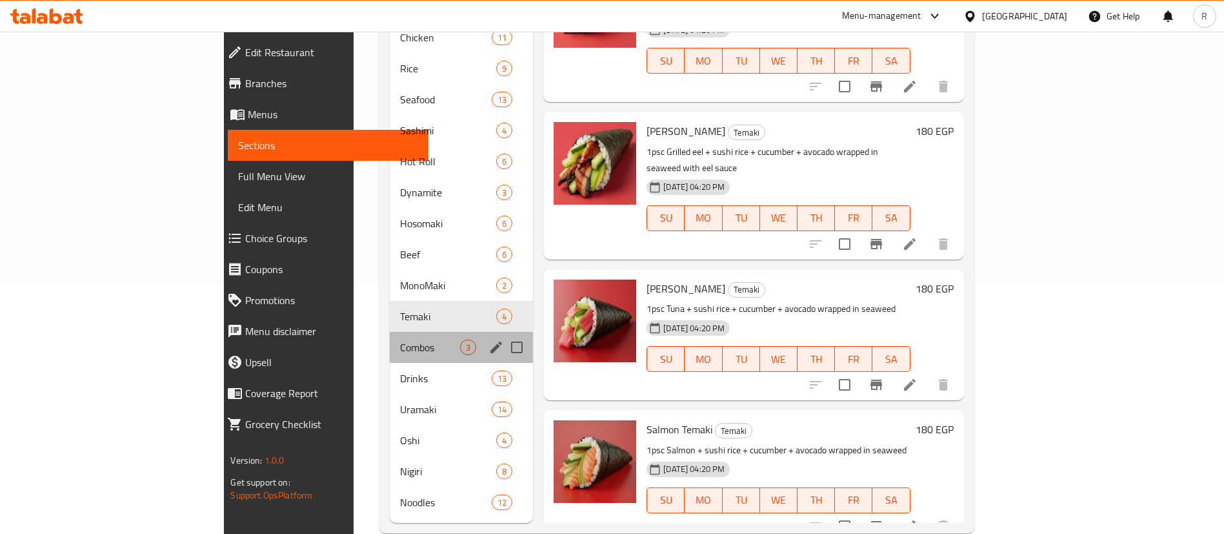
click at [390, 332] on div "Combos 3" at bounding box center [461, 347] width 143 height 31
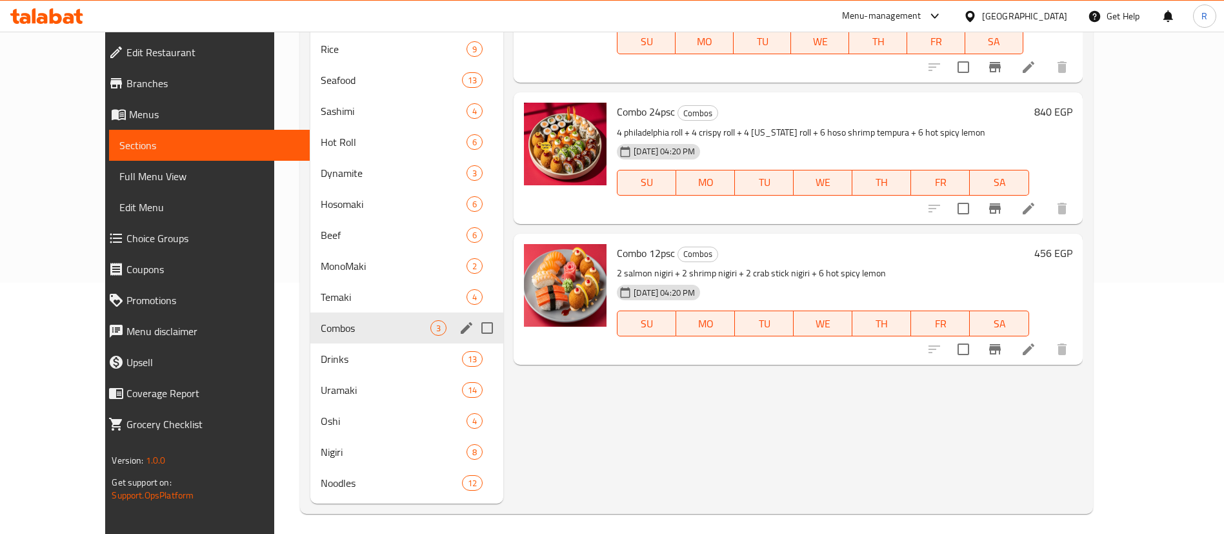
scroll to position [257, 0]
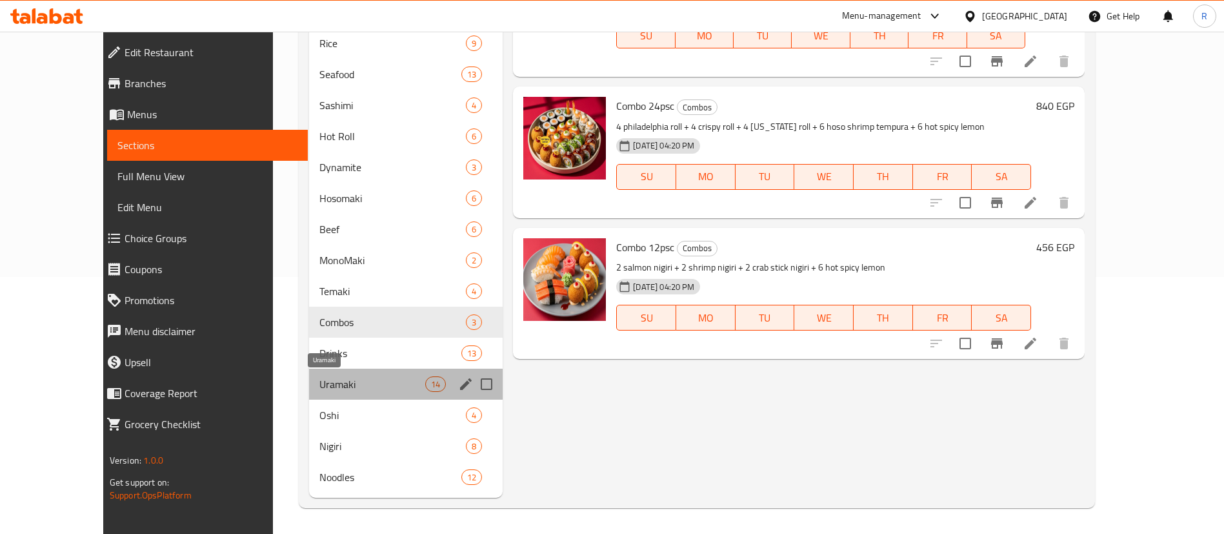
click at [319, 388] on span "Uramaki" at bounding box center [372, 383] width 106 height 15
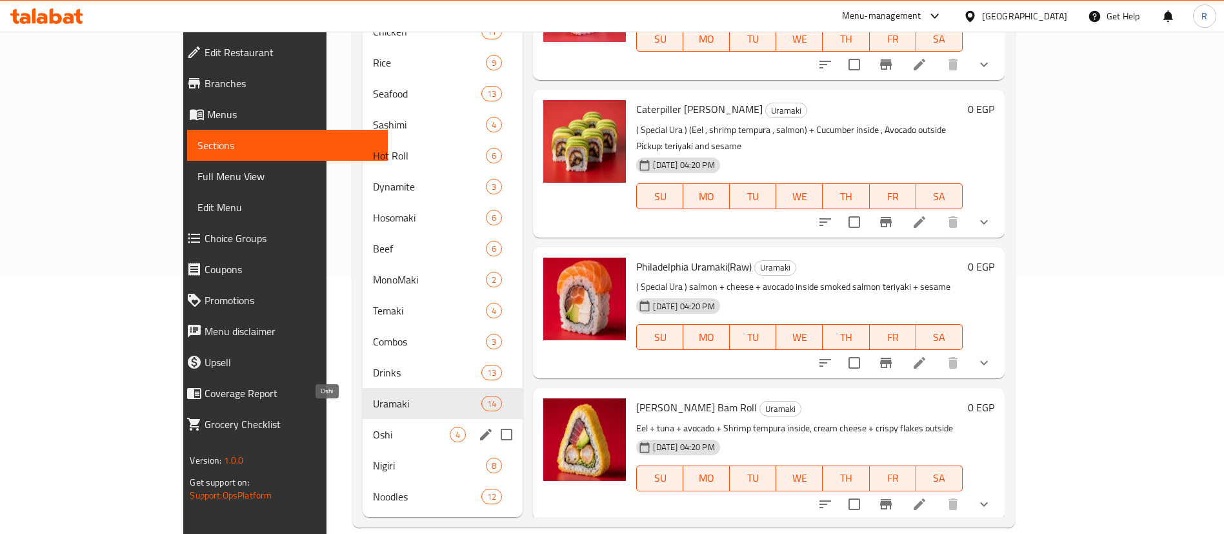
click at [373, 426] on span "Oshi" at bounding box center [411, 433] width 77 height 15
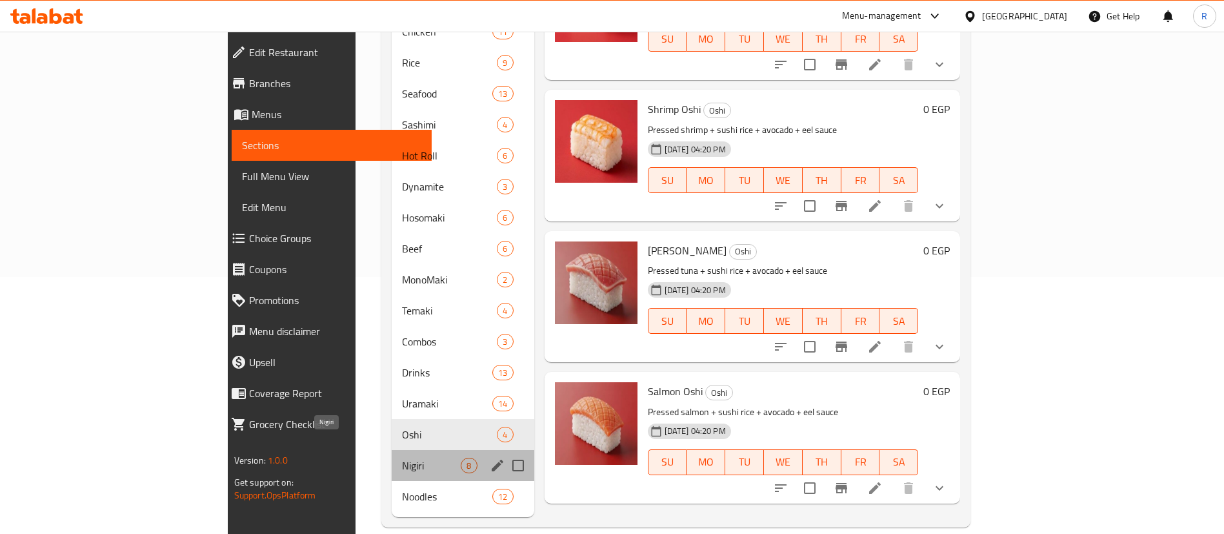
click at [402, 457] on span "Nigiri" at bounding box center [431, 464] width 59 height 15
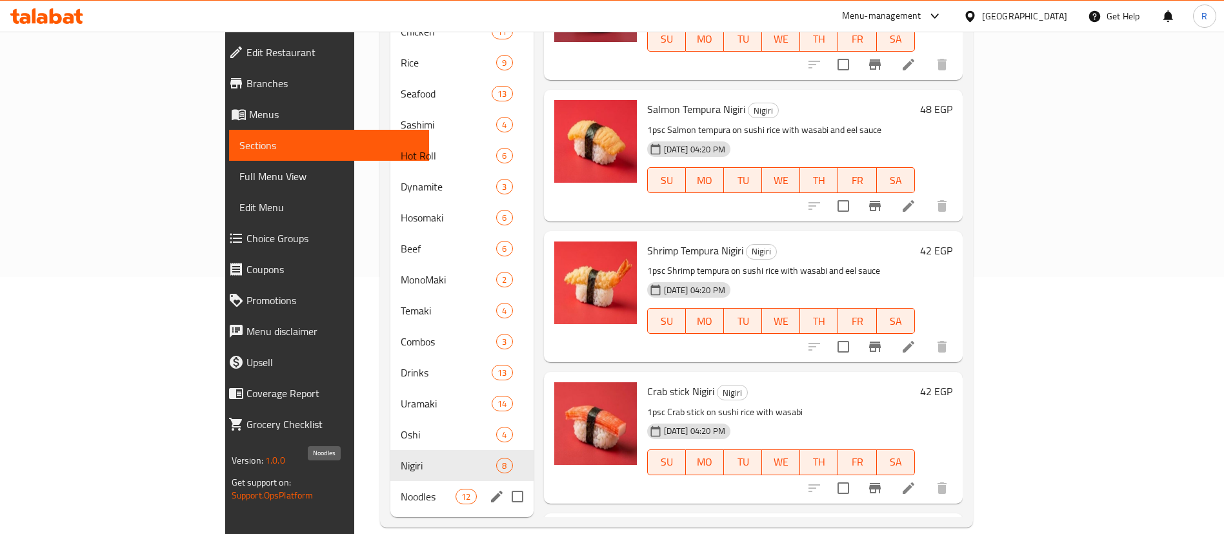
click at [401, 488] on span "Noodles" at bounding box center [428, 495] width 55 height 15
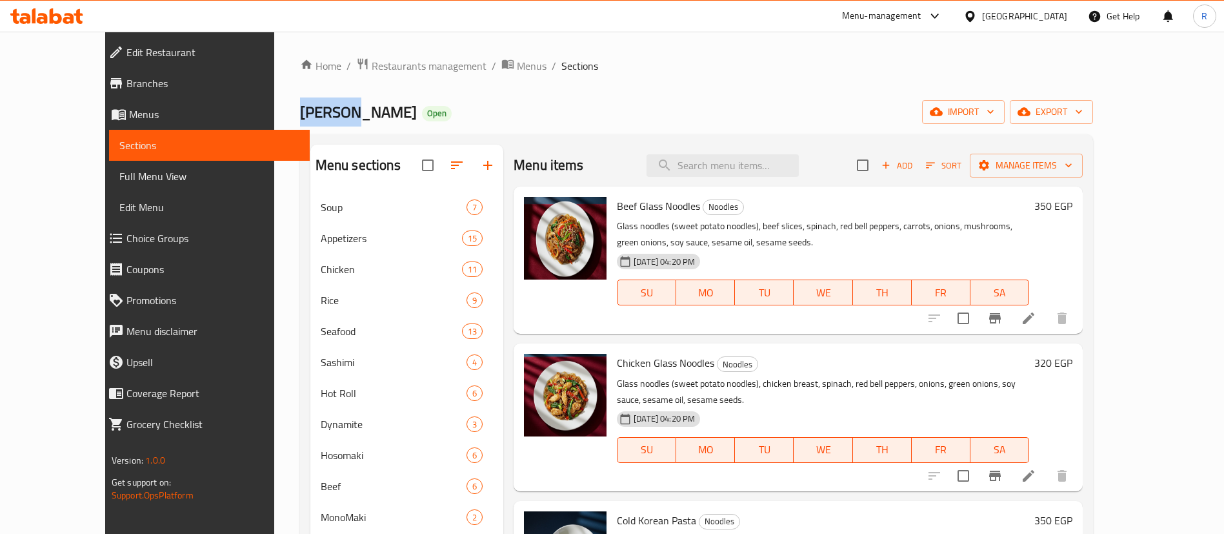
drag, startPoint x: 231, startPoint y: 103, endPoint x: 292, endPoint y: 105, distance: 61.3
click at [300, 105] on h2 "[PERSON_NAME] Open" at bounding box center [376, 112] width 152 height 21
copy span "[PERSON_NAME]"
click at [388, 68] on span "Restaurants management" at bounding box center [429, 65] width 115 height 15
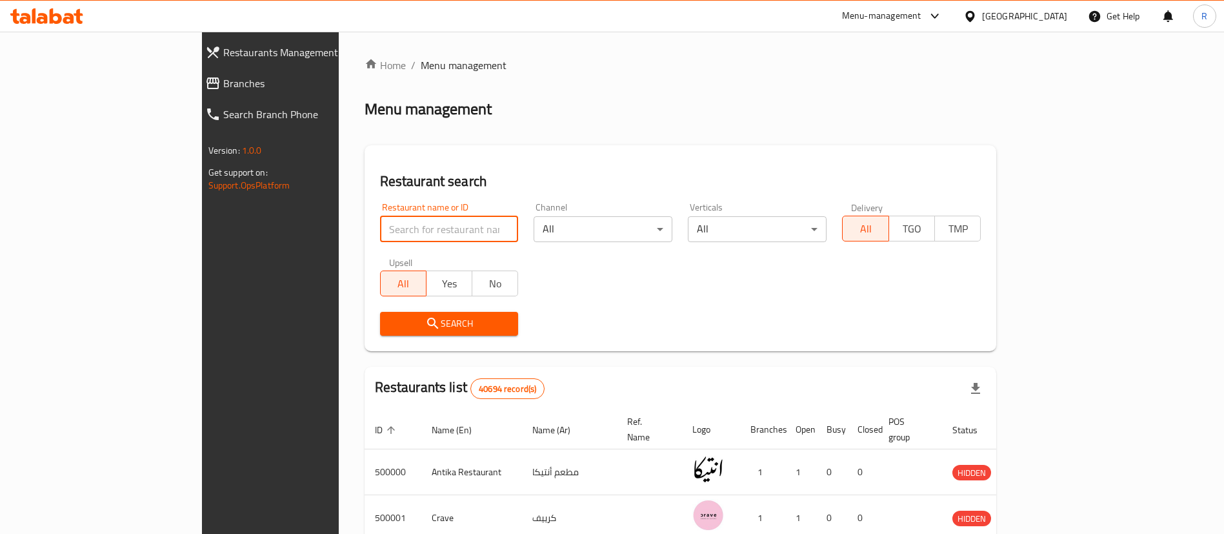
click at [382, 230] on input "search" at bounding box center [449, 229] width 139 height 26
paste input "699365"
type input "699365"
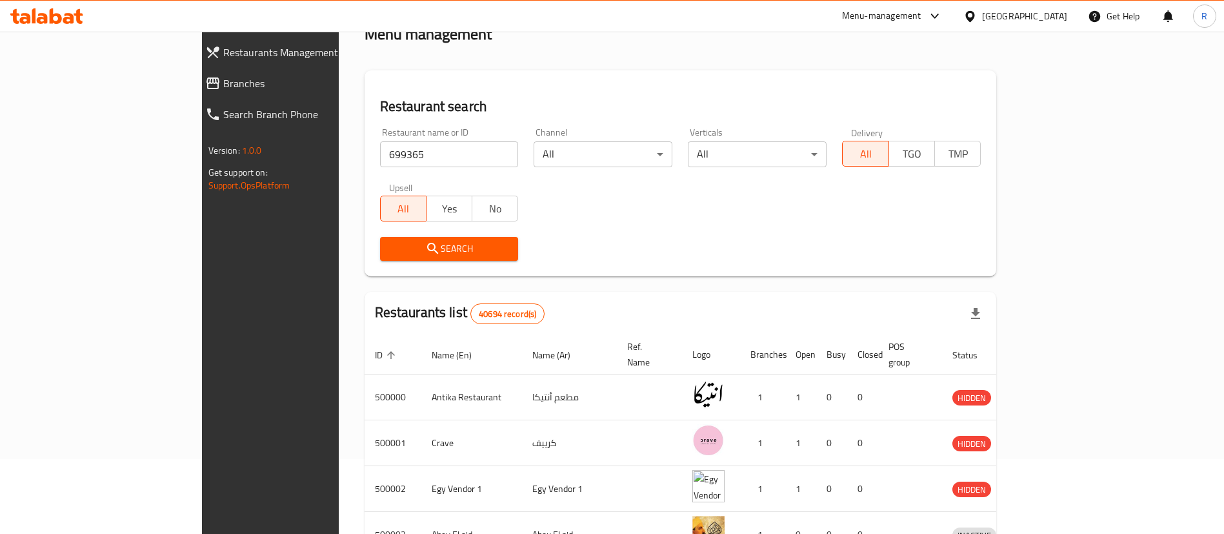
scroll to position [75, 0]
click at [406, 242] on span "Search" at bounding box center [449, 248] width 118 height 16
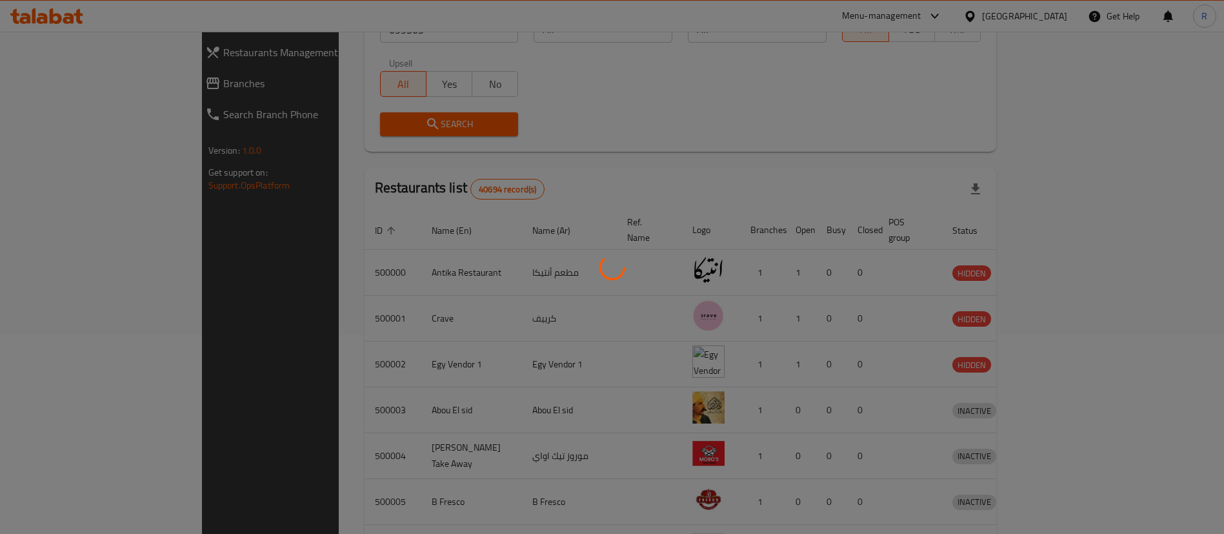
scroll to position [0, 0]
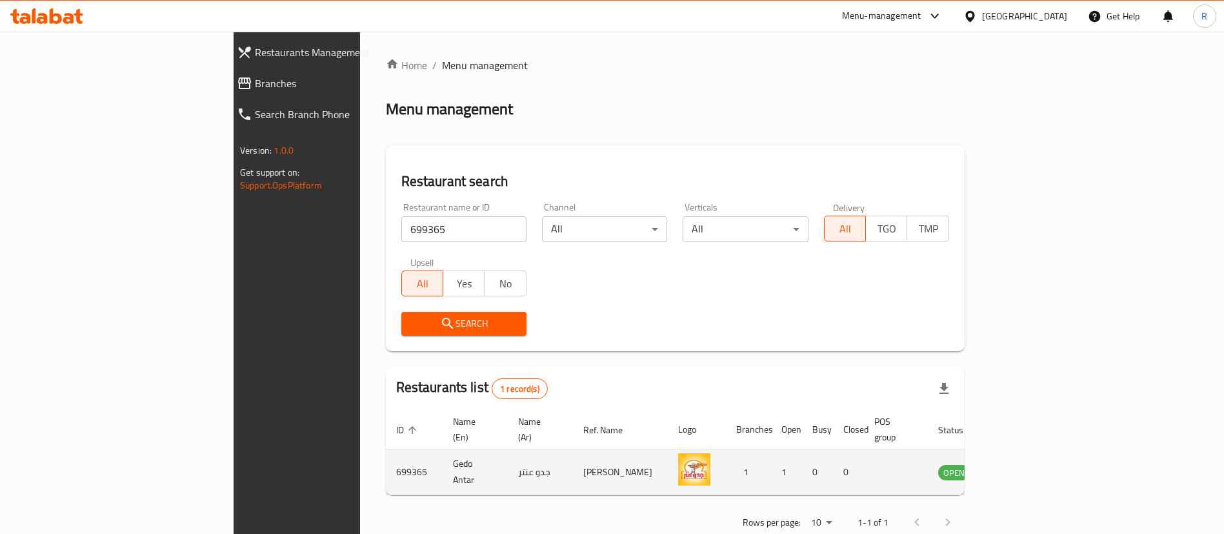
click at [1019, 470] on icon "enhanced table" at bounding box center [1016, 472] width 5 height 5
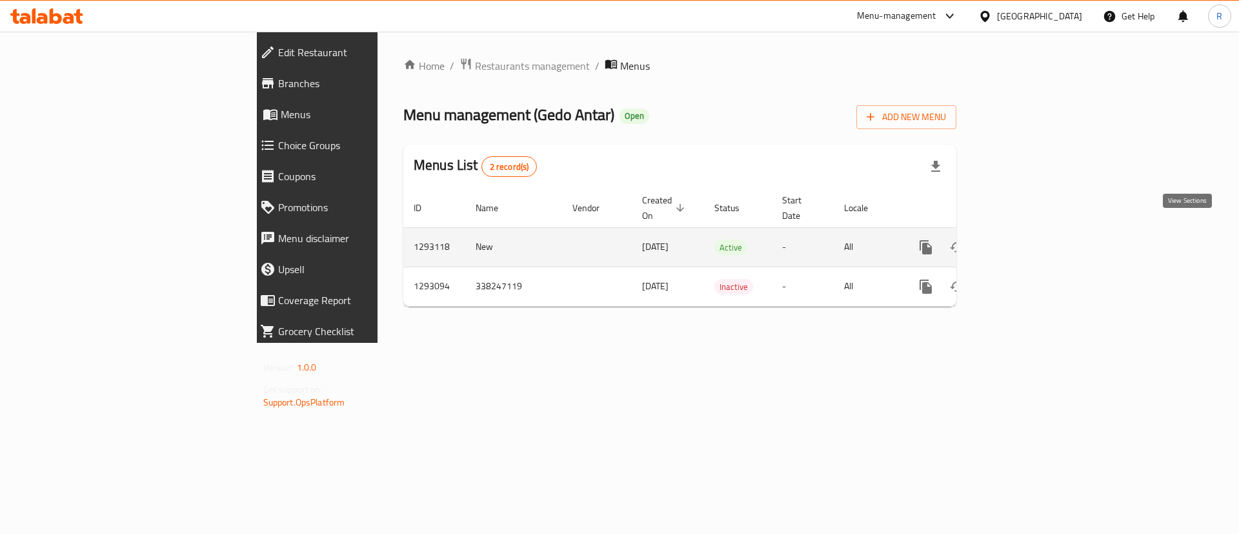
click at [1025, 241] on icon "enhanced table" at bounding box center [1019, 247] width 12 height 12
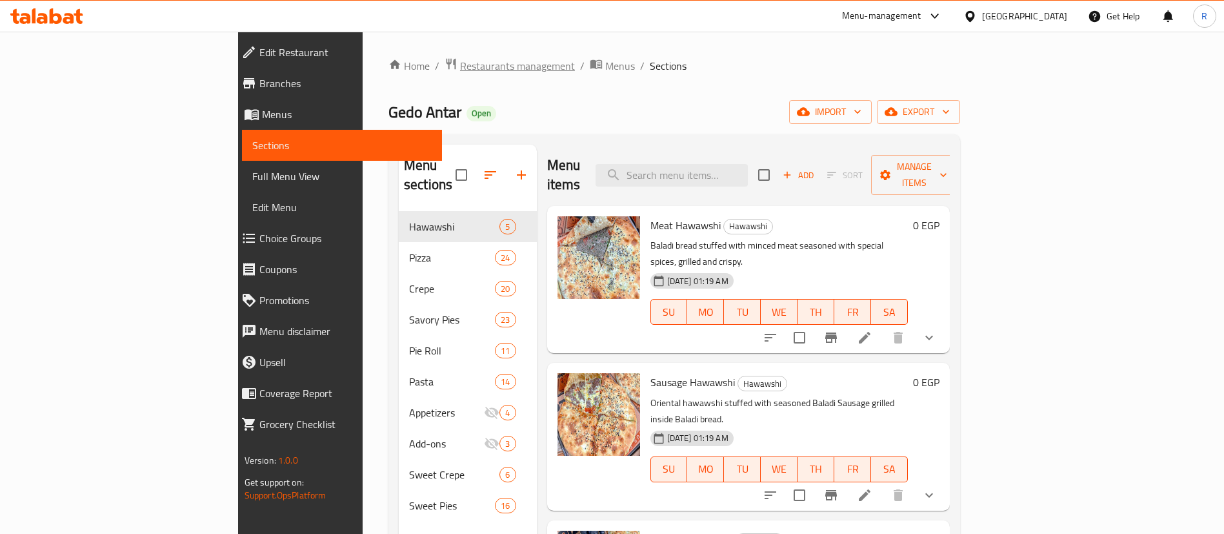
click at [460, 64] on span "Restaurants management" at bounding box center [517, 65] width 115 height 15
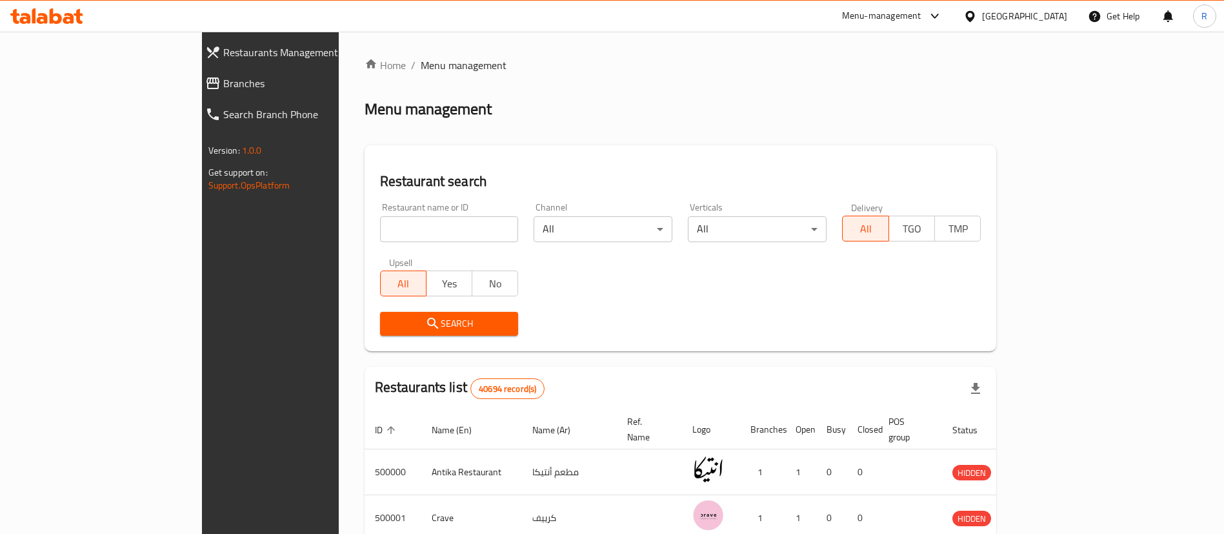
click at [380, 234] on input "search" at bounding box center [449, 229] width 139 height 26
paste input "696919"
type input "696919"
click at [390, 326] on span "Search" at bounding box center [449, 323] width 118 height 16
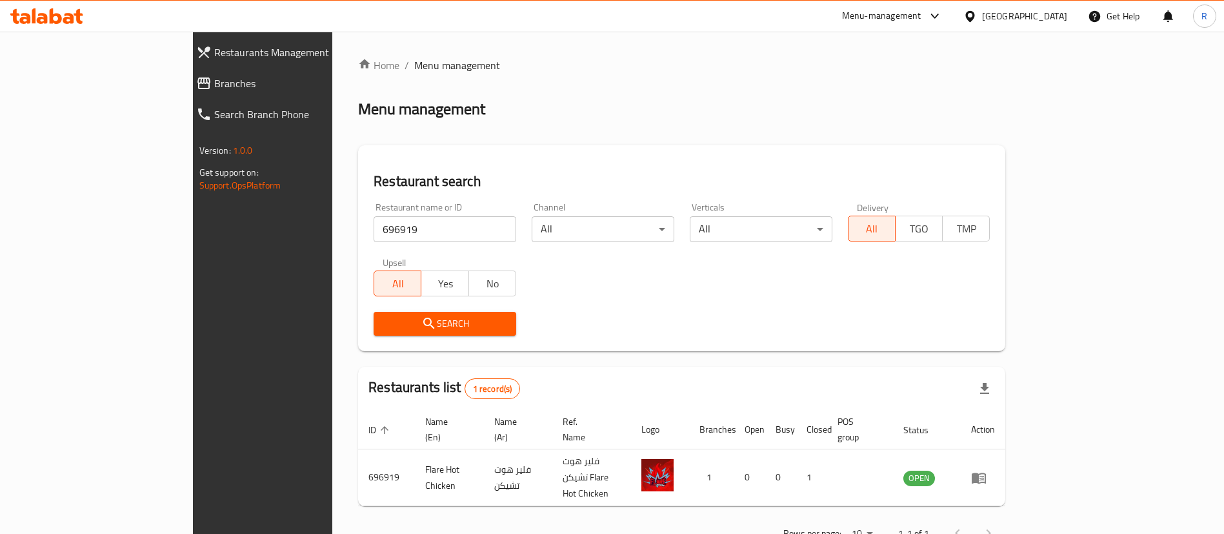
scroll to position [17, 0]
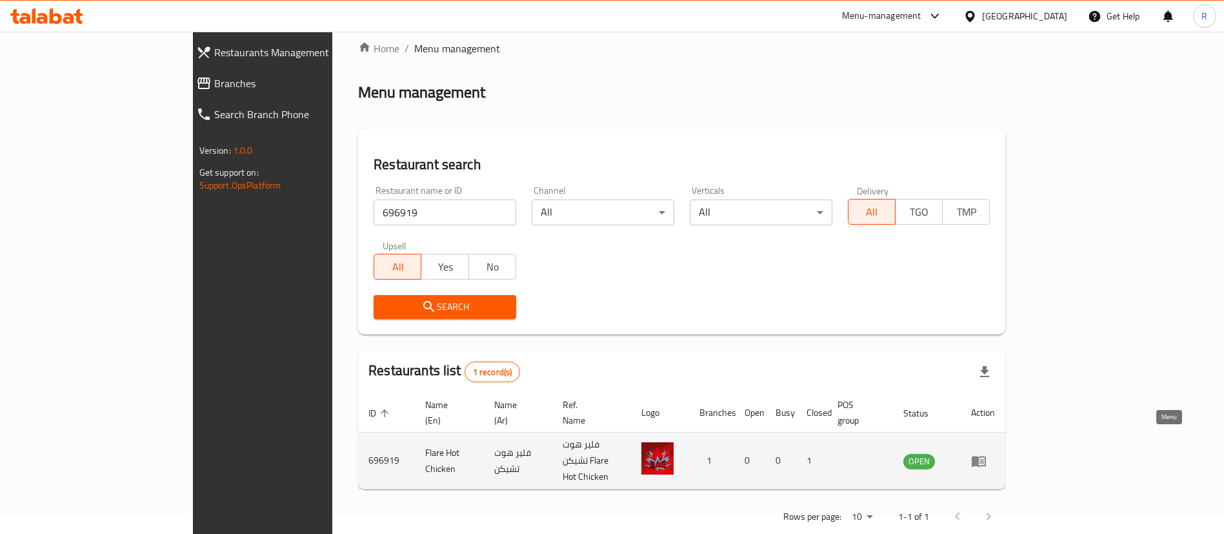
click at [986, 455] on icon "enhanced table" at bounding box center [979, 460] width 14 height 11
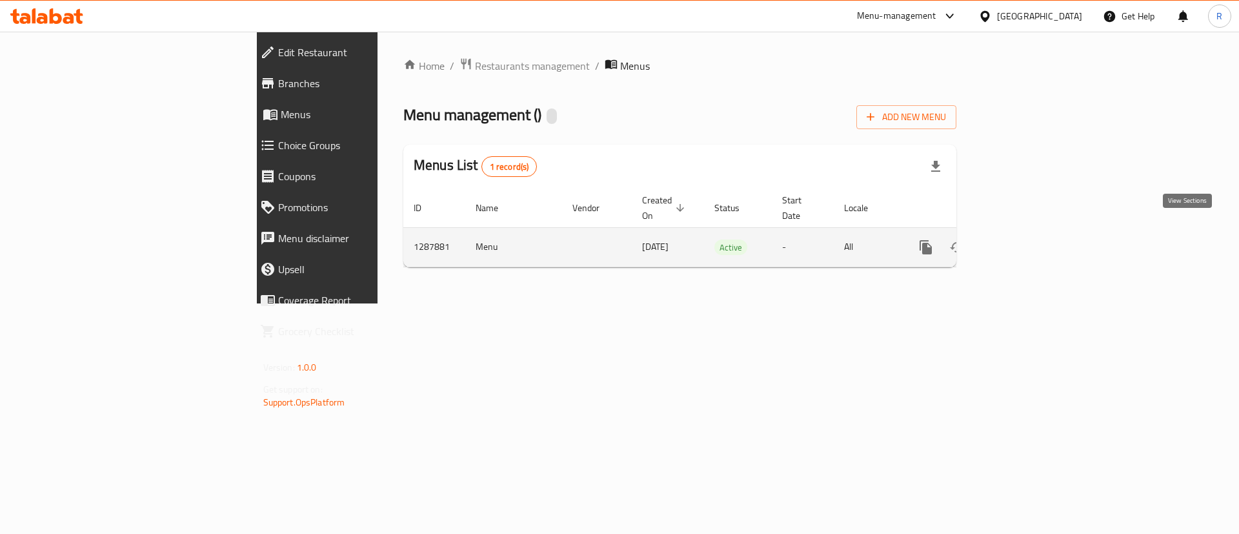
click at [1026, 239] on icon "enhanced table" at bounding box center [1018, 246] width 15 height 15
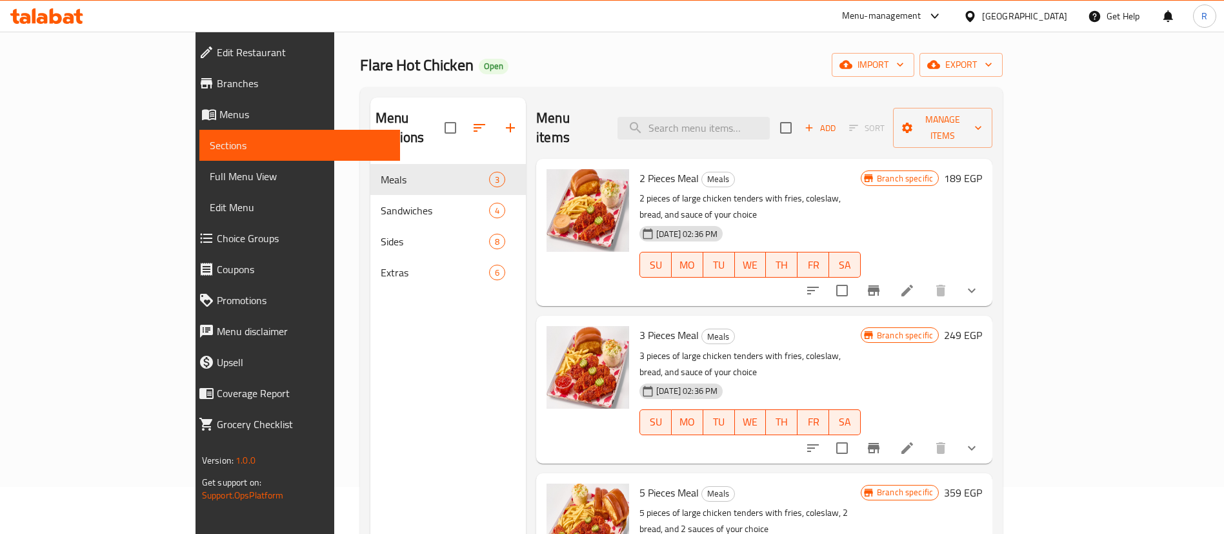
scroll to position [46, 0]
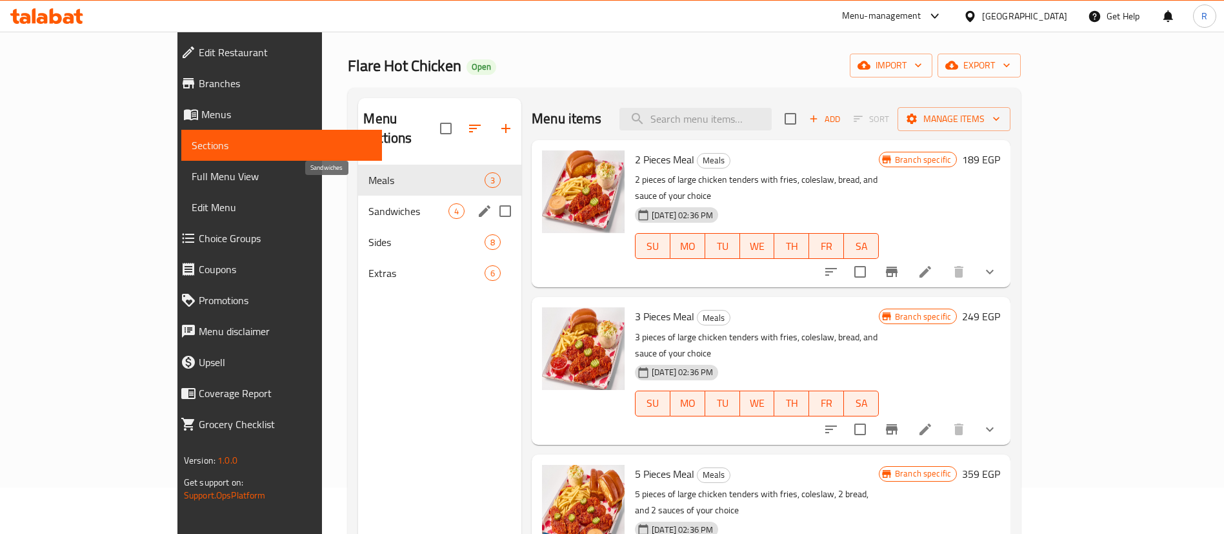
click at [368, 203] on span "Sandwiches" at bounding box center [408, 210] width 80 height 15
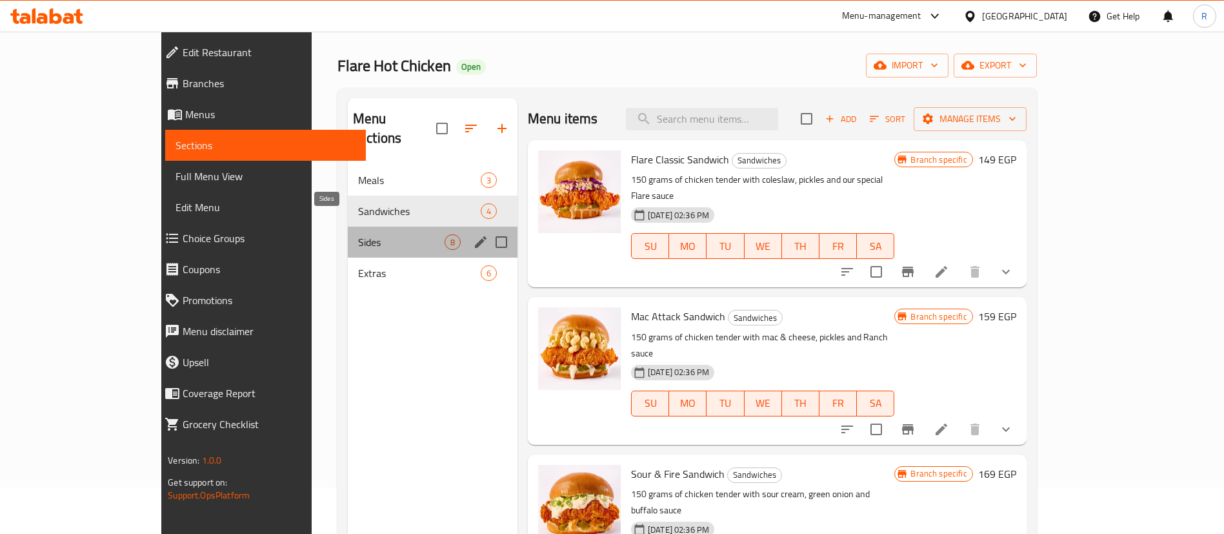
click at [358, 234] on span "Sides" at bounding box center [401, 241] width 86 height 15
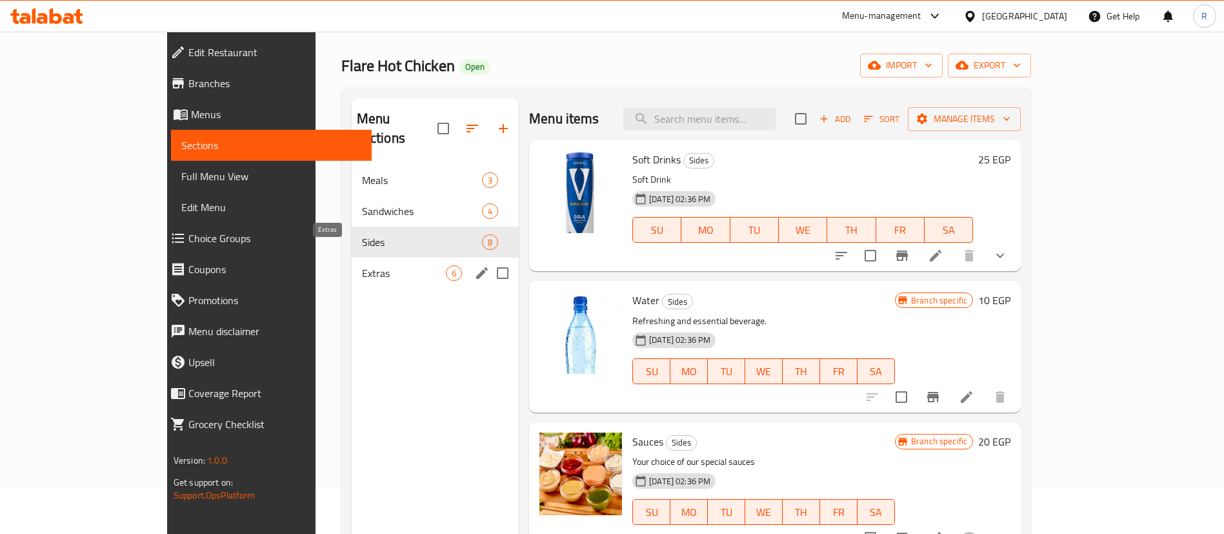
click at [362, 265] on span "Extras" at bounding box center [404, 272] width 84 height 15
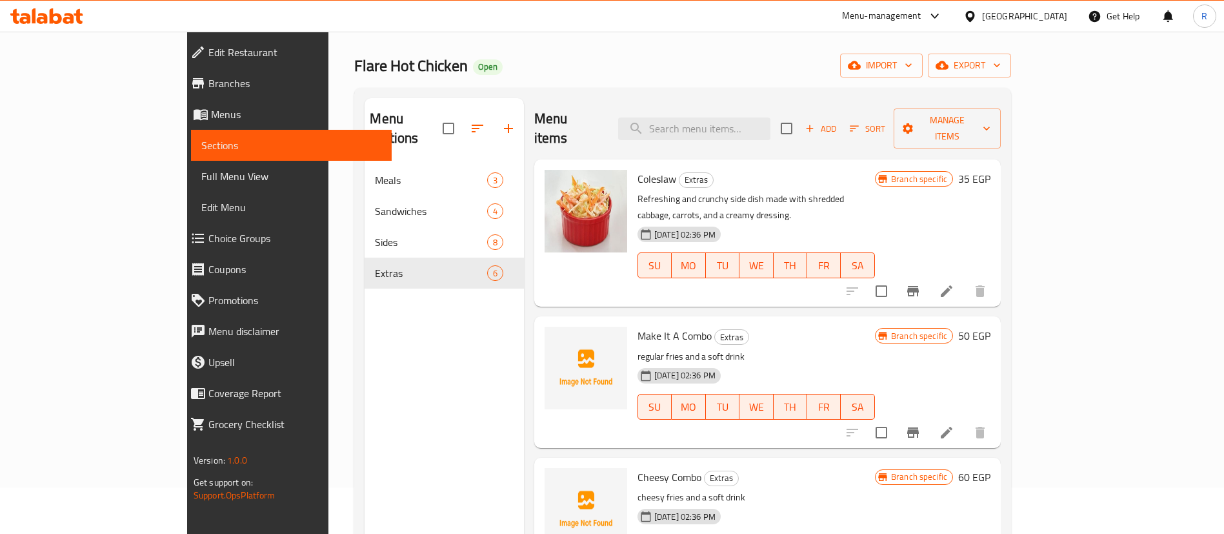
click at [921, 17] on div "Menu-management" at bounding box center [881, 15] width 79 height 15
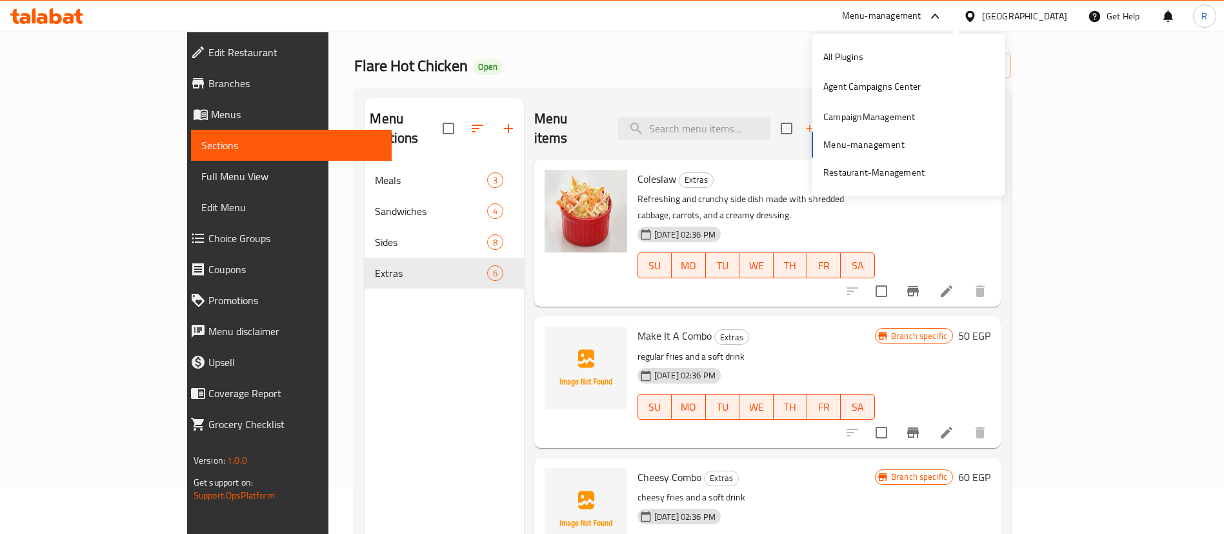
click at [870, 143] on div "All Plugins Agent Campaigns Center CampaignManagement Menu-management Restauran…" at bounding box center [909, 115] width 194 height 146
click at [525, 54] on div "Flare Hot Chicken Open import export" at bounding box center [682, 66] width 657 height 24
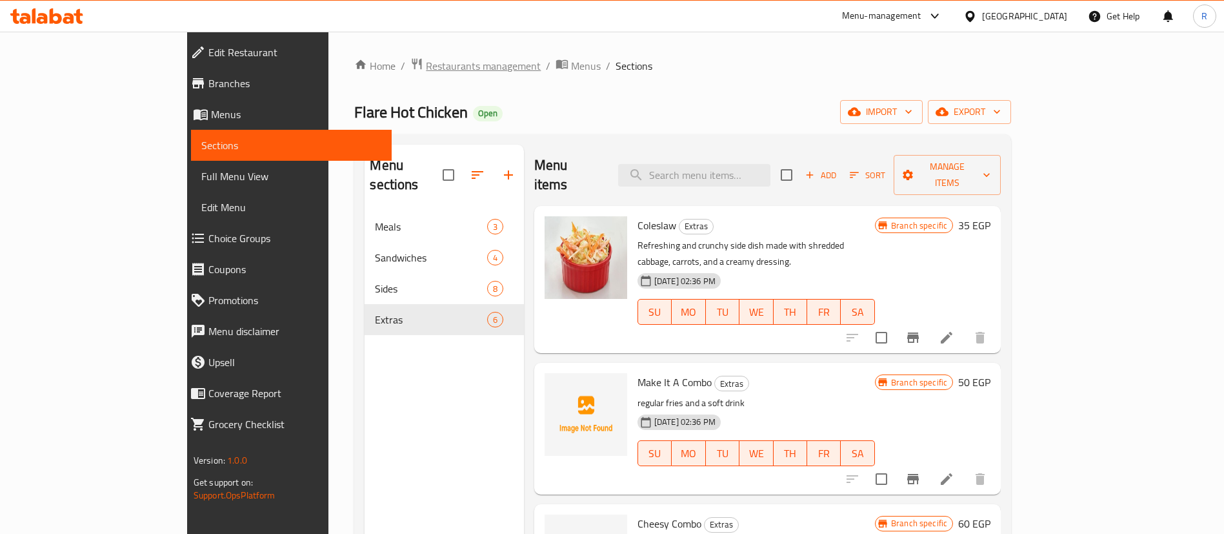
click at [426, 66] on span "Restaurants management" at bounding box center [483, 65] width 115 height 15
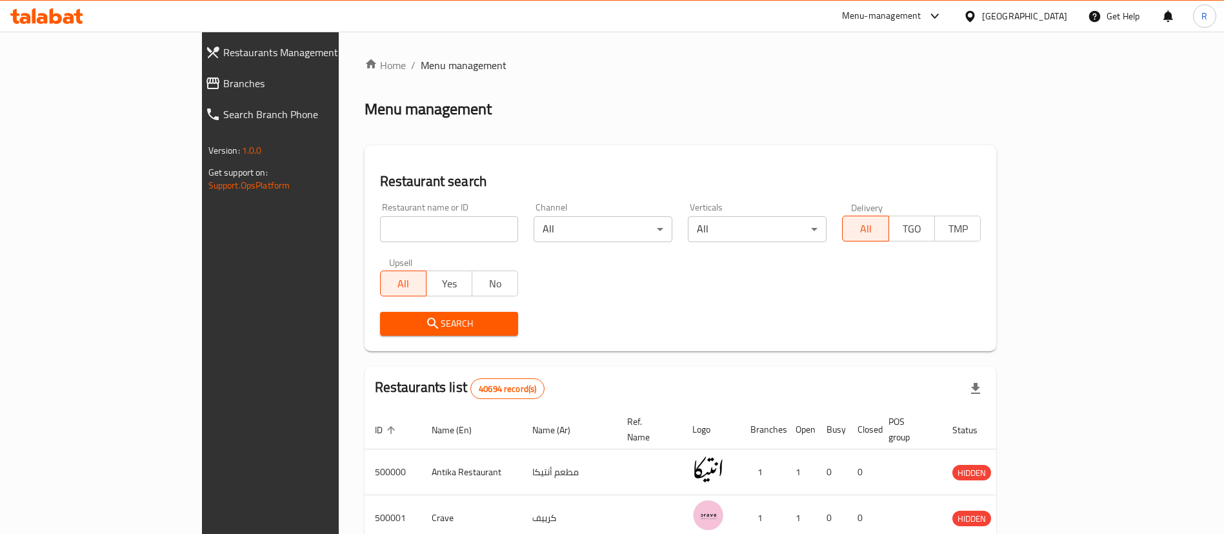
click at [387, 226] on input "search" at bounding box center [449, 229] width 139 height 26
paste input "696278"
type input "696278"
click at [390, 319] on span "Search" at bounding box center [449, 323] width 118 height 16
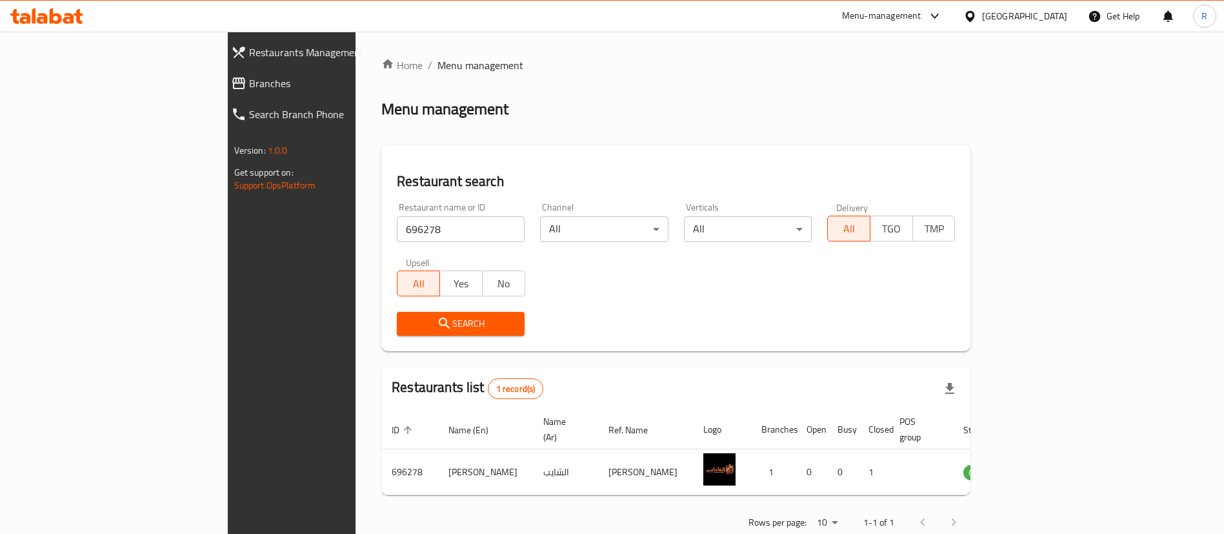
scroll to position [17, 0]
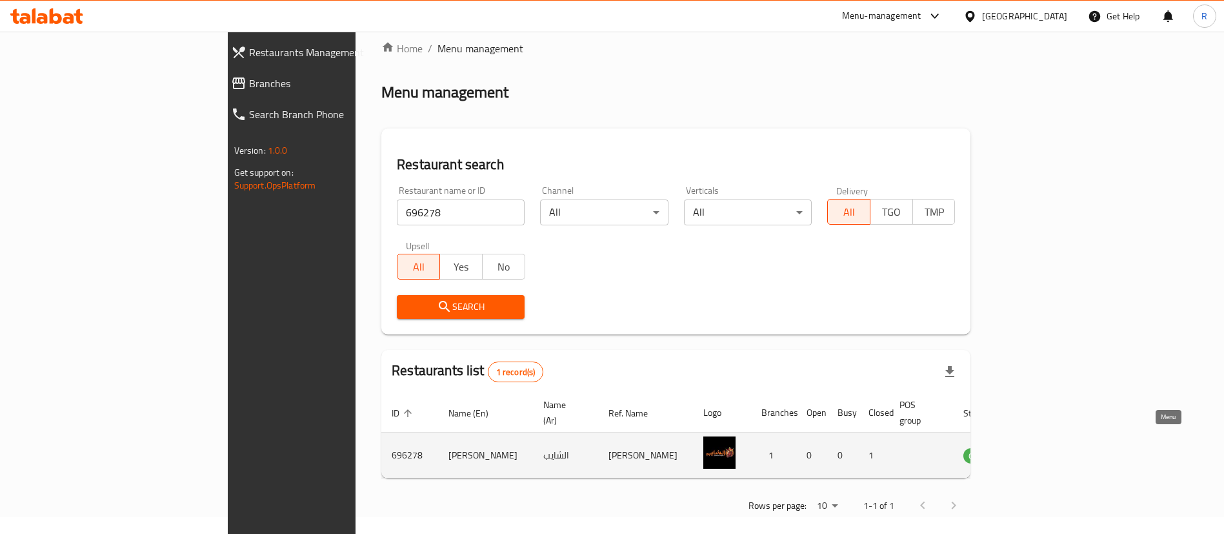
click at [1046, 447] on icon "enhanced table" at bounding box center [1038, 454] width 15 height 15
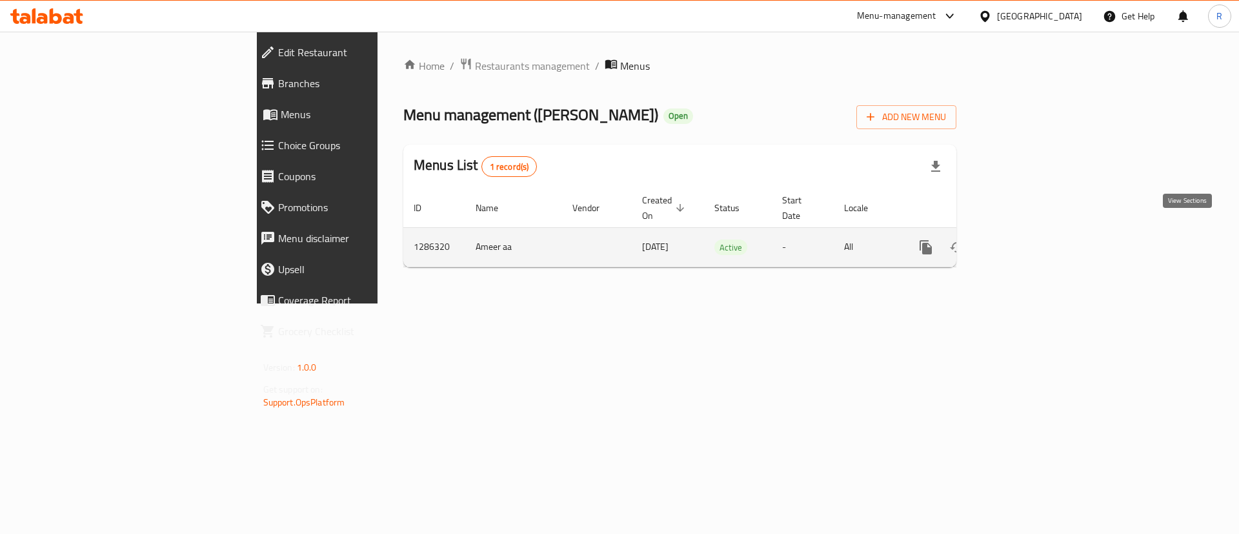
click at [1026, 239] on icon "enhanced table" at bounding box center [1018, 246] width 15 height 15
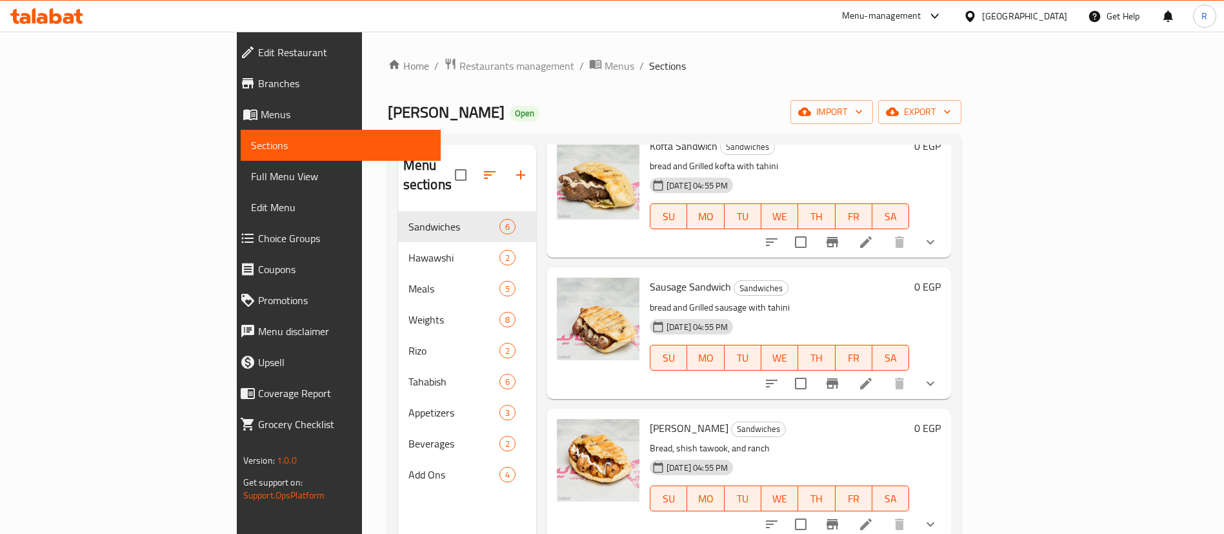
scroll to position [77, 0]
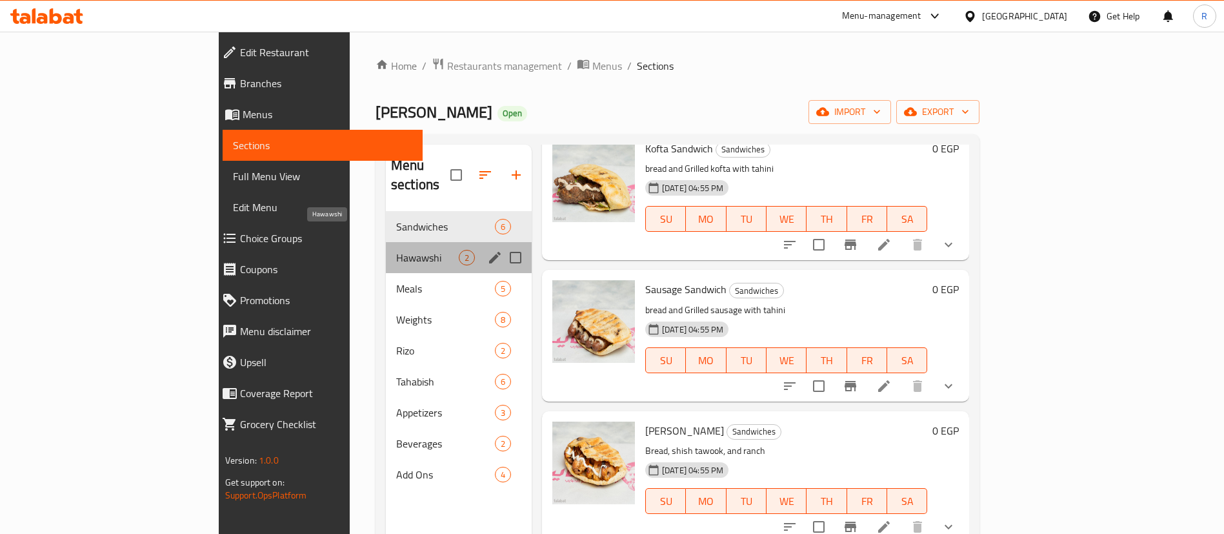
click at [396, 250] on span "Hawawshi" at bounding box center [427, 257] width 63 height 15
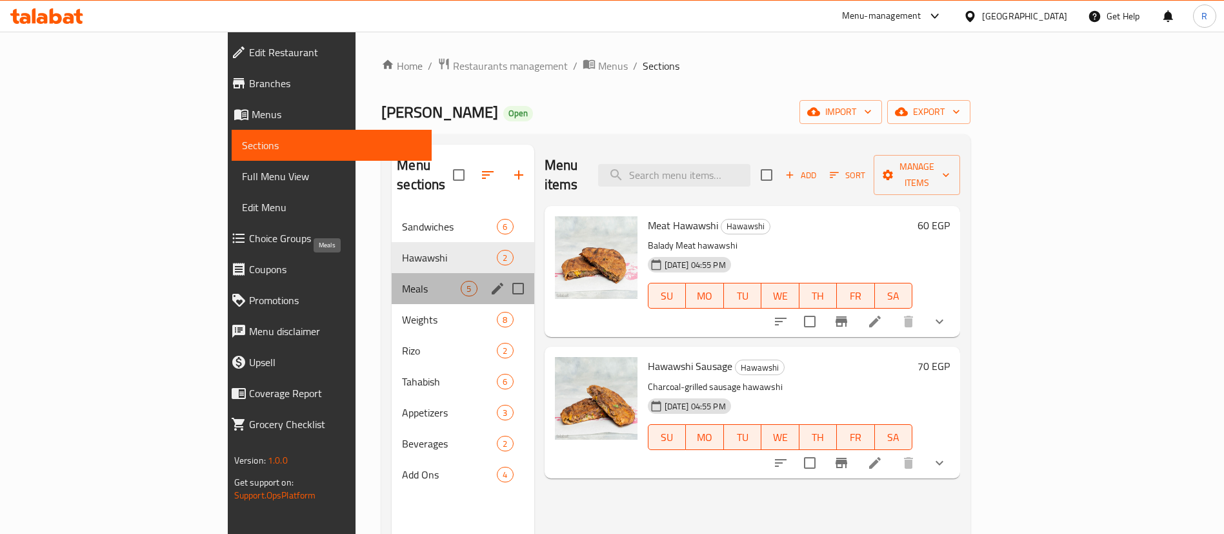
click at [402, 281] on span "Meals" at bounding box center [431, 288] width 59 height 15
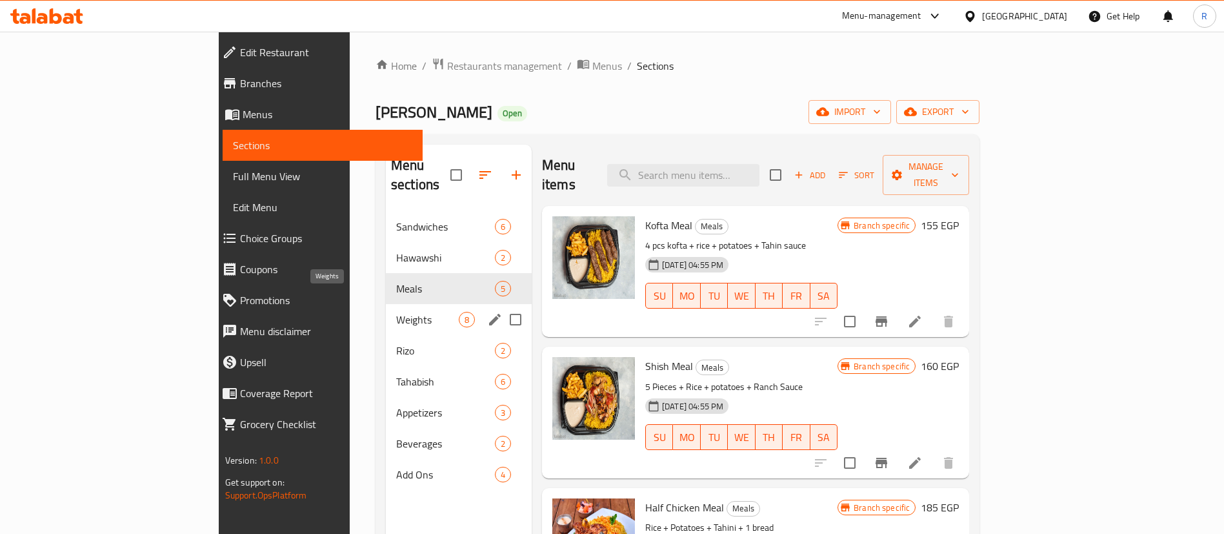
click at [396, 312] on span "Weights" at bounding box center [427, 319] width 63 height 15
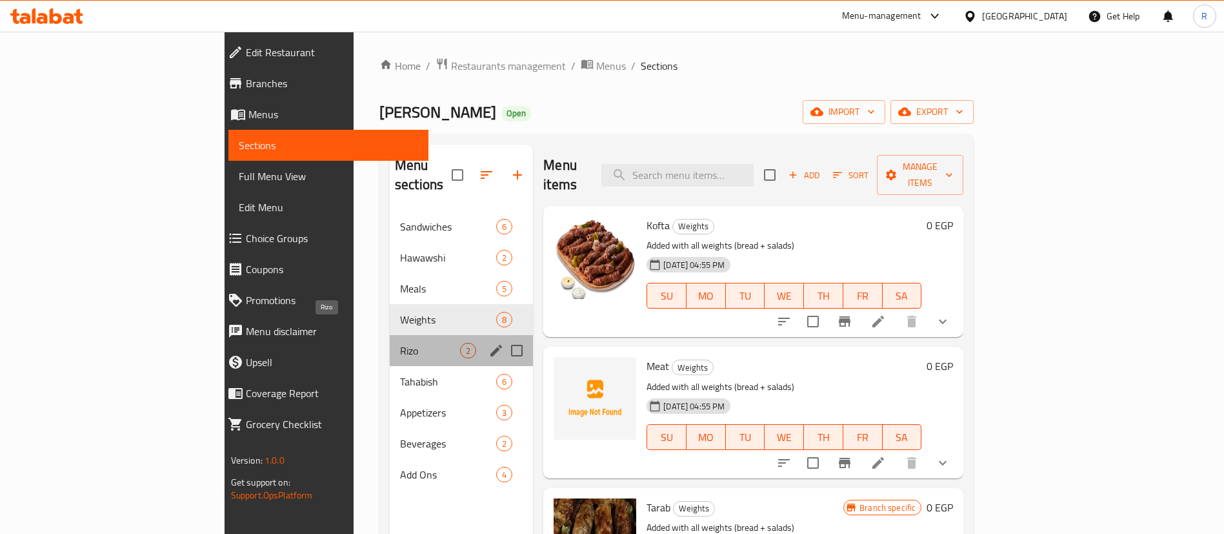
click at [400, 343] on span "Rizo" at bounding box center [430, 350] width 60 height 15
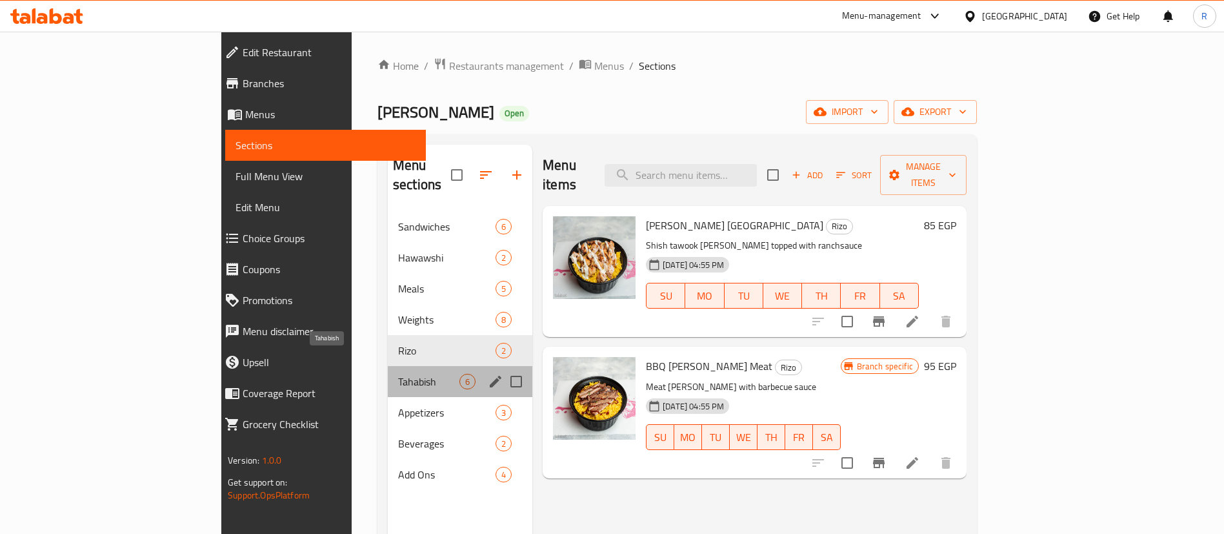
click at [398, 374] on span "Tahabish" at bounding box center [428, 381] width 61 height 15
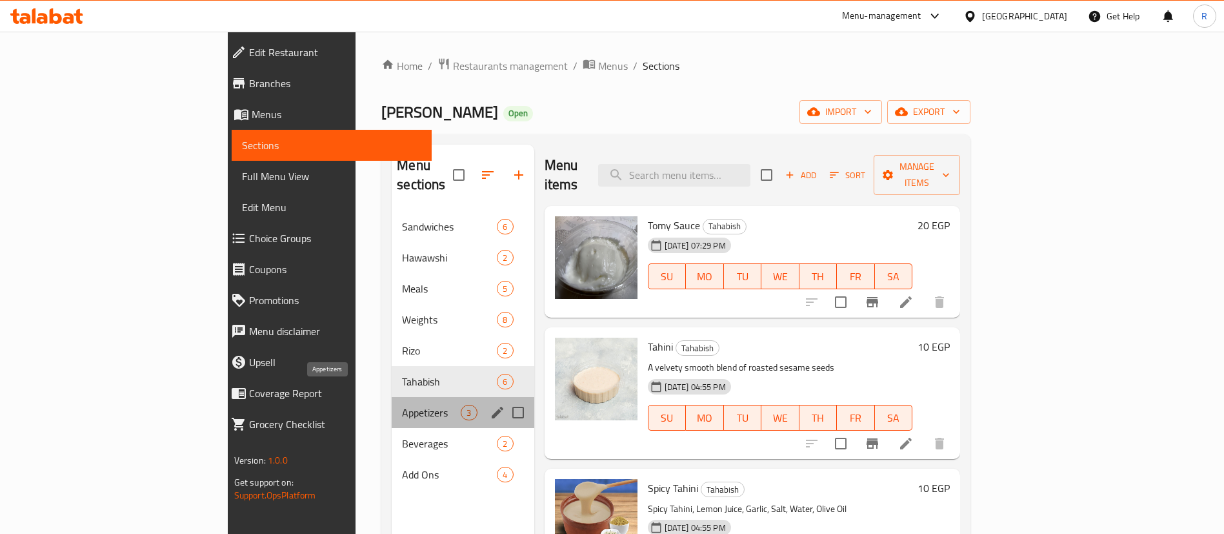
click at [402, 405] on span "Appetizers" at bounding box center [431, 412] width 59 height 15
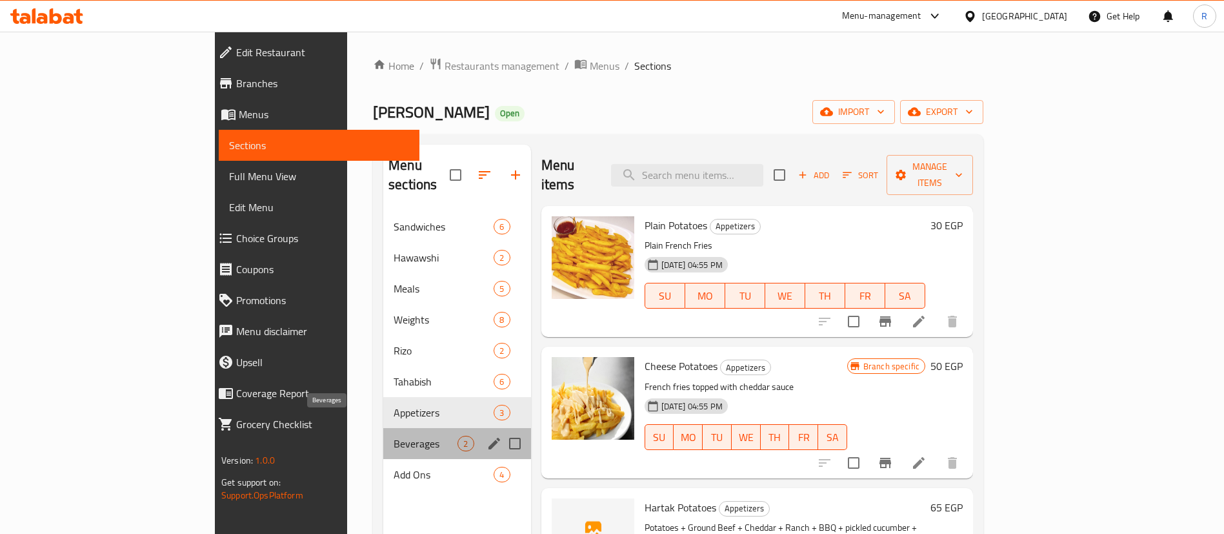
click at [394, 435] on span "Beverages" at bounding box center [426, 442] width 64 height 15
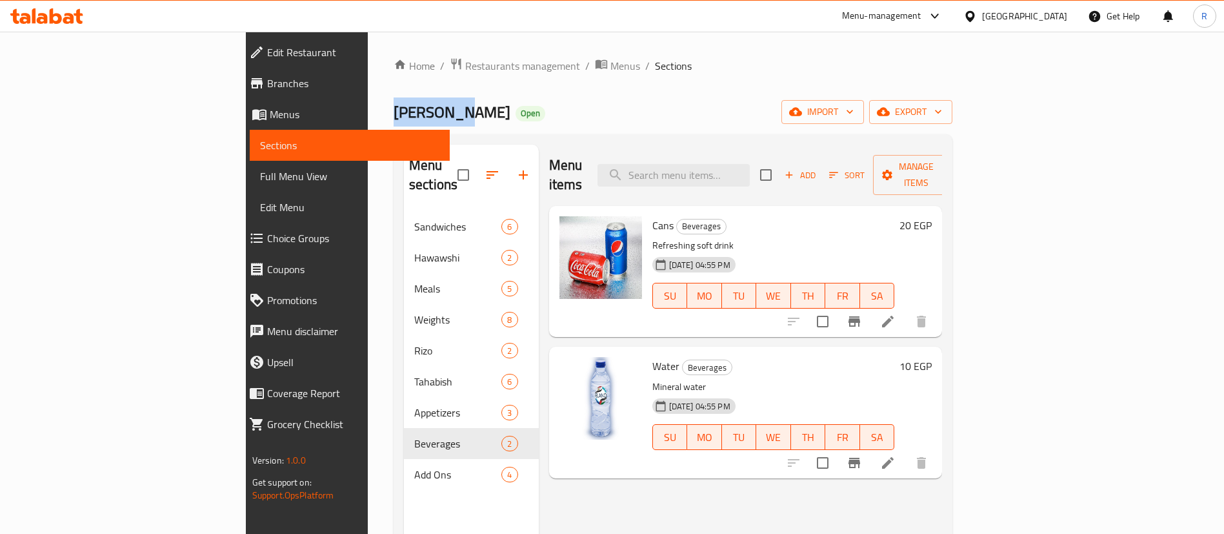
drag, startPoint x: 227, startPoint y: 104, endPoint x: 297, endPoint y: 114, distance: 71.0
click at [368, 114] on div "Home / Restaurants management / Menus / Sections [PERSON_NAME] Open import expo…" at bounding box center [673, 373] width 610 height 683
copy span "[PERSON_NAME]"
click at [465, 63] on span "Restaurants management" at bounding box center [522, 65] width 115 height 15
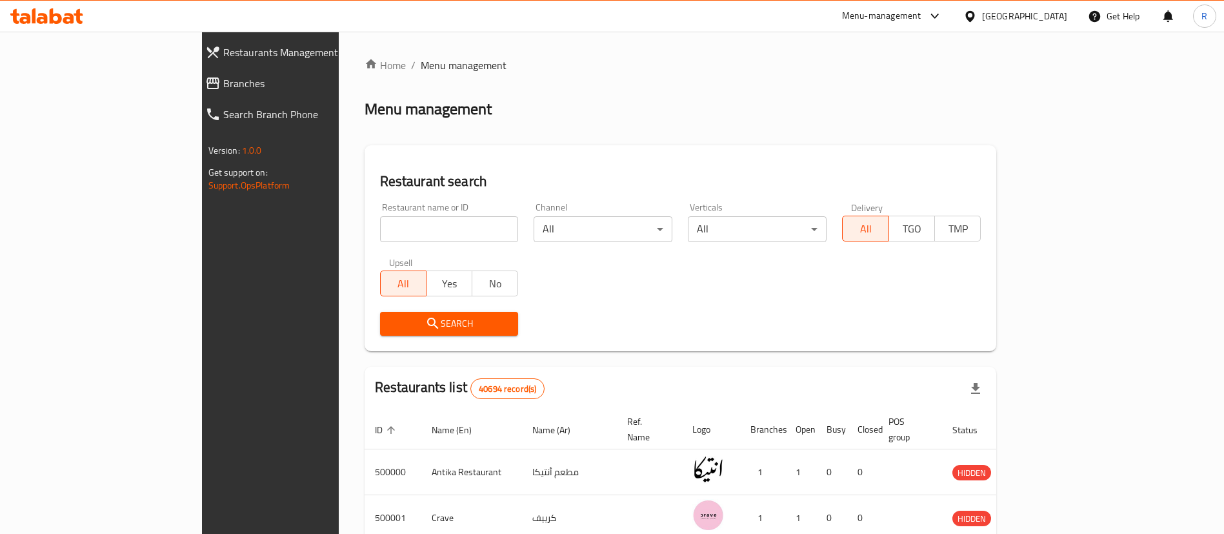
click at [392, 224] on input "search" at bounding box center [449, 229] width 139 height 26
paste input "683084"
type input "683084"
click at [391, 330] on span "Search" at bounding box center [449, 323] width 118 height 16
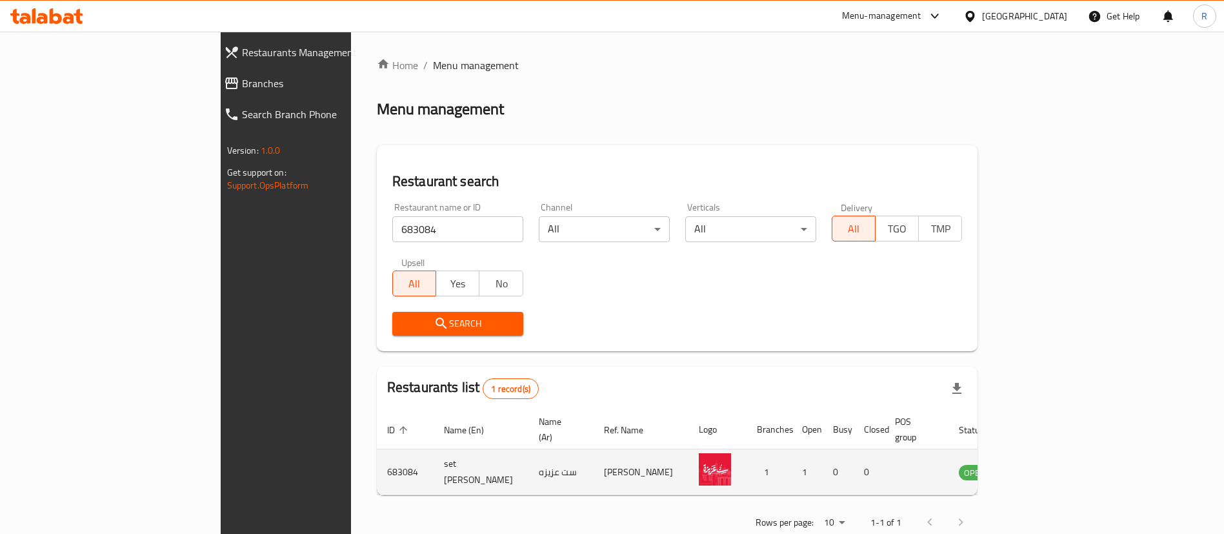
click at [1039, 470] on icon "enhanced table" at bounding box center [1037, 472] width 5 height 5
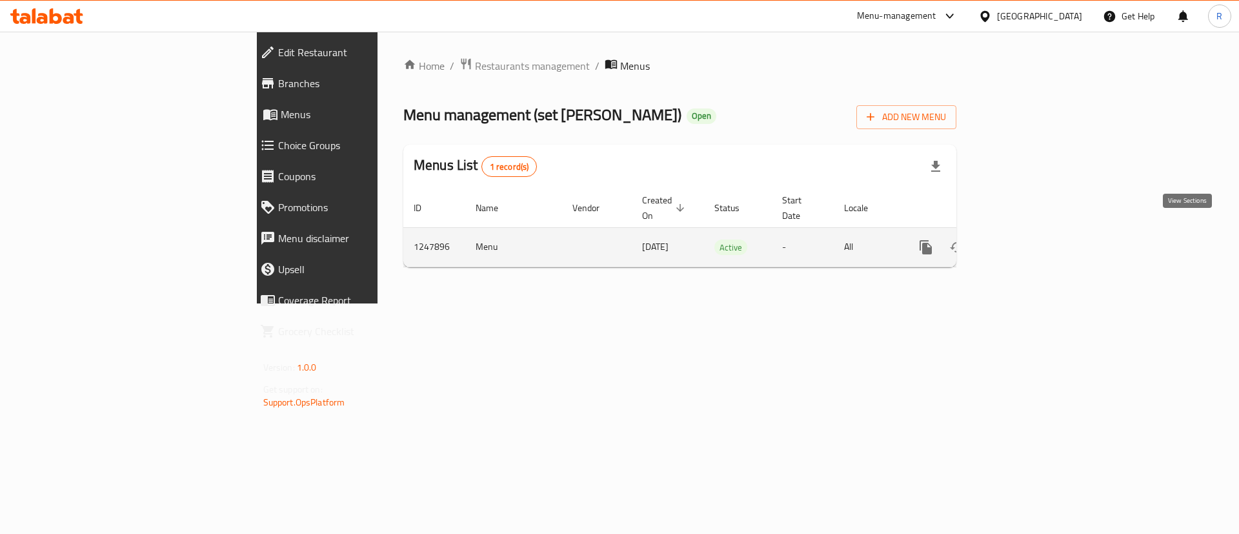
click at [1026, 239] on icon "enhanced table" at bounding box center [1018, 246] width 15 height 15
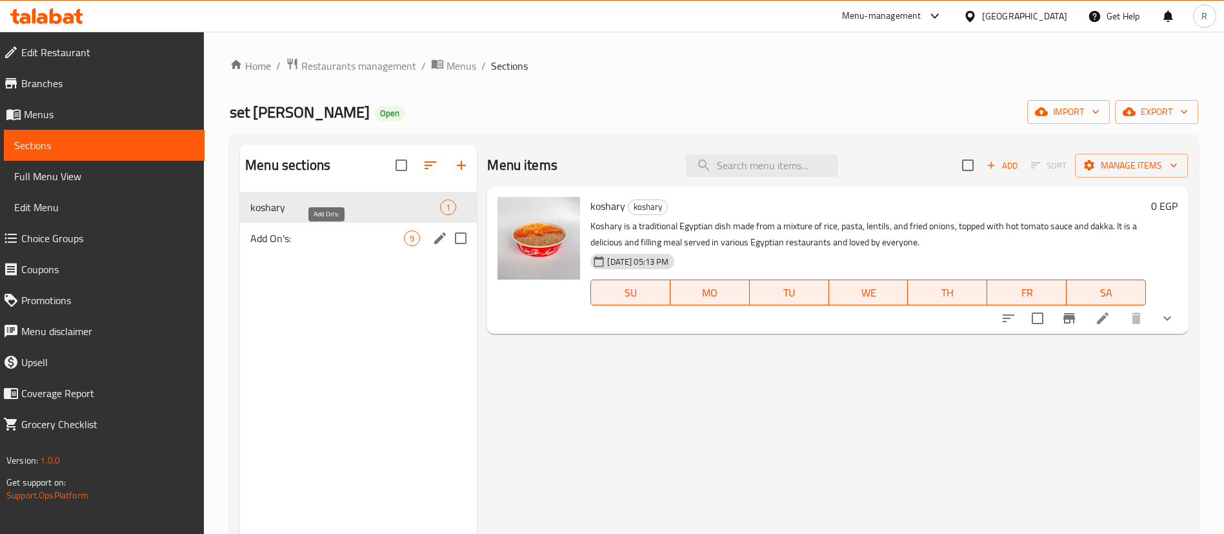
click at [306, 234] on span "Add On's:" at bounding box center [327, 237] width 154 height 15
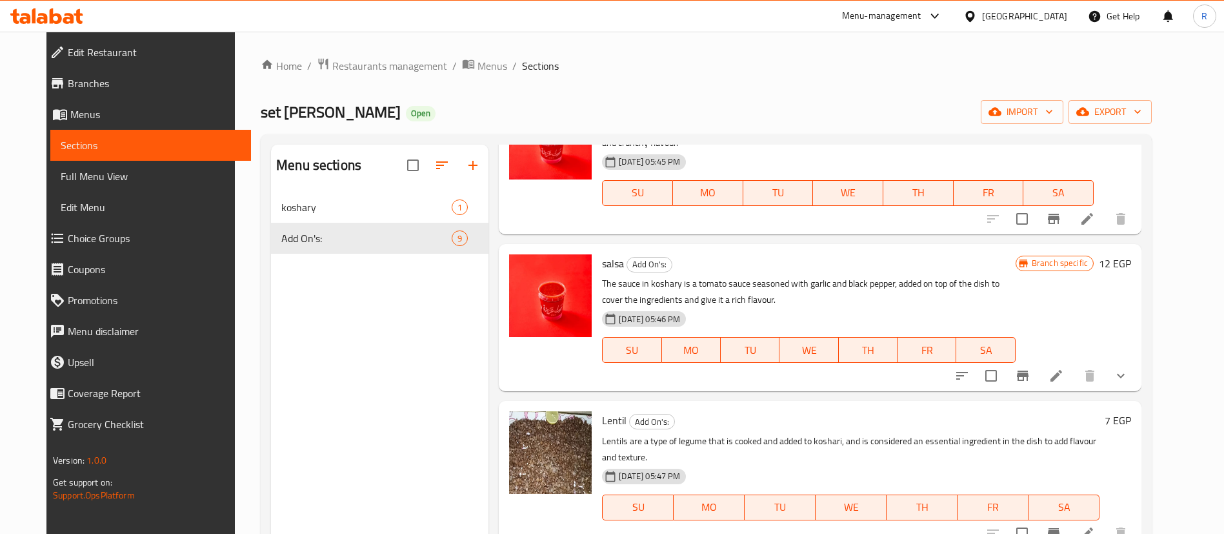
scroll to position [864, 0]
